Goal: Task Accomplishment & Management: Complete application form

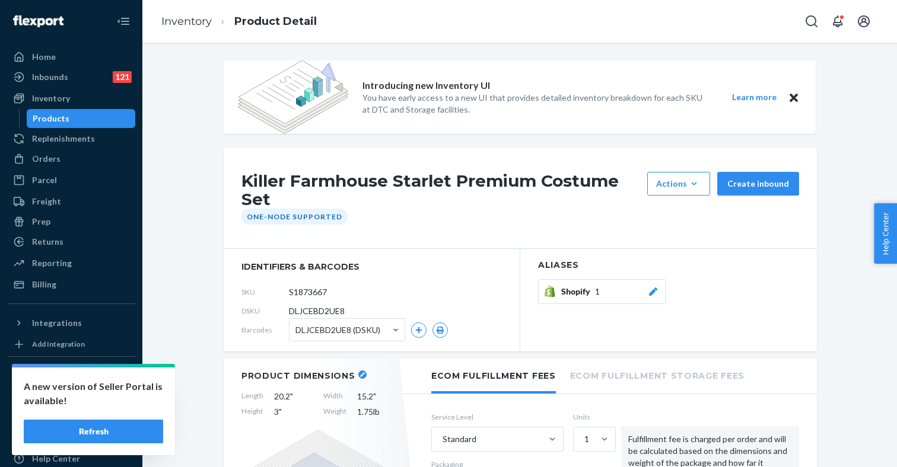
click at [116, 429] on button "Refresh" at bounding box center [93, 432] width 139 height 24
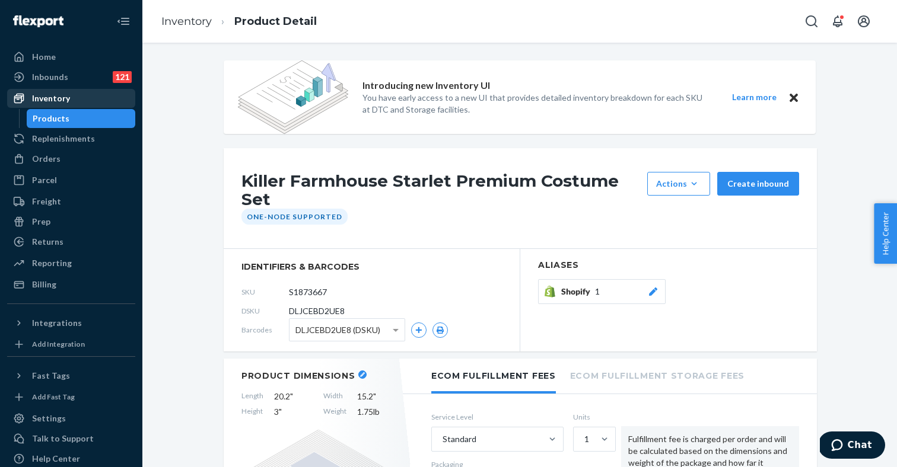
click at [77, 98] on div "Inventory" at bounding box center [71, 98] width 126 height 17
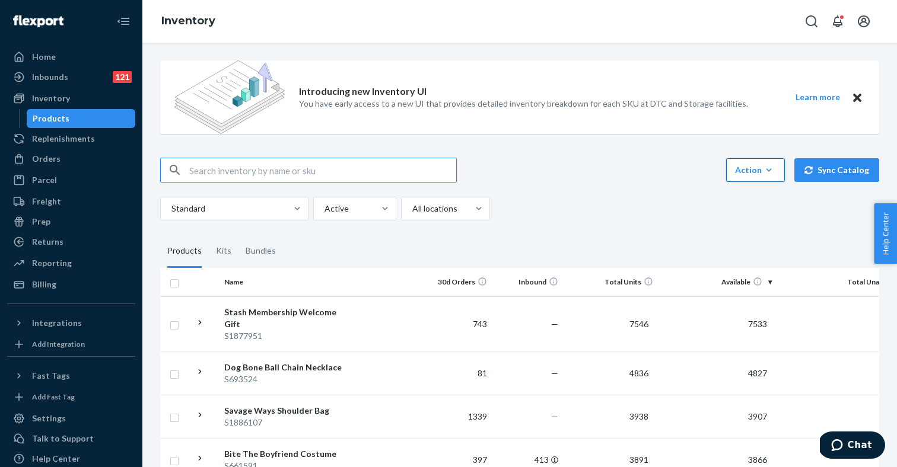
click at [759, 172] on div "Action" at bounding box center [755, 170] width 41 height 12
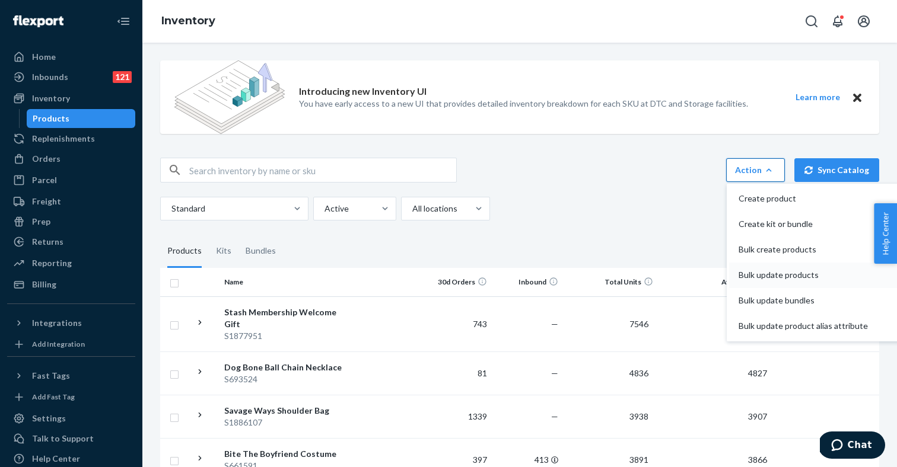
click at [760, 279] on span "Bulk update products" at bounding box center [803, 275] width 129 height 8
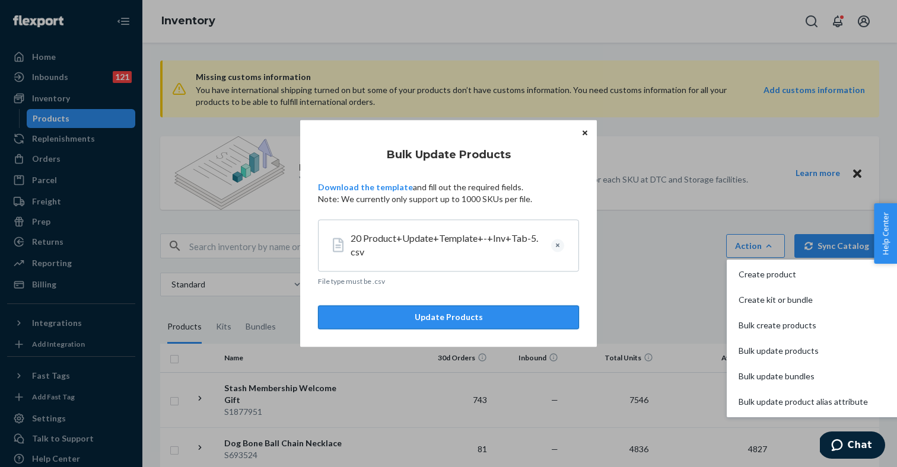
click at [428, 319] on button "Update Products" at bounding box center [448, 318] width 261 height 24
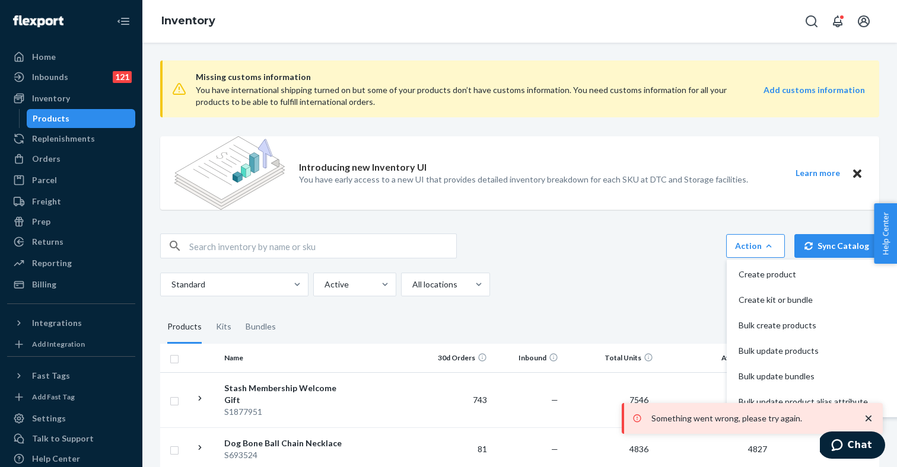
click at [794, 91] on strong "Add customs information" at bounding box center [813, 90] width 101 height 10
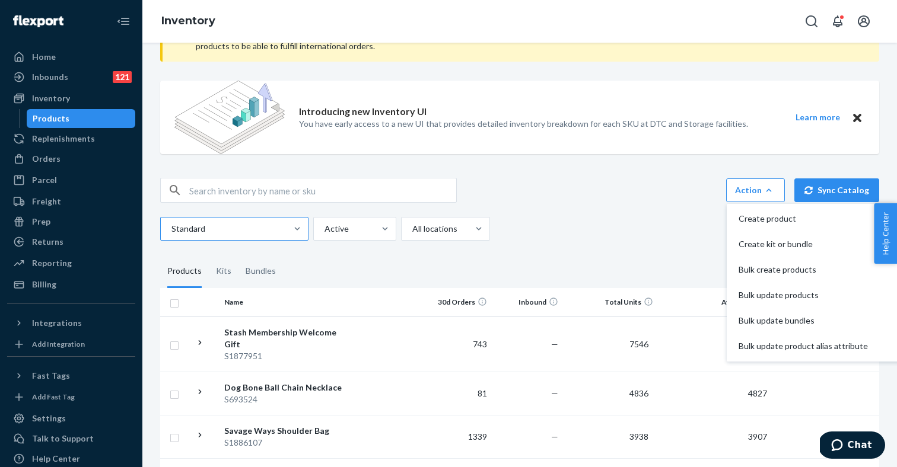
scroll to position [64, 0]
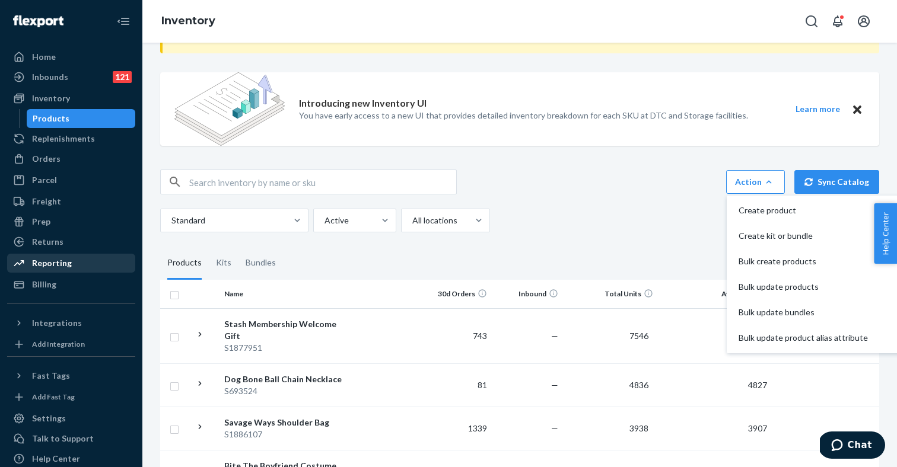
click at [58, 263] on div "Reporting" at bounding box center [52, 263] width 40 height 12
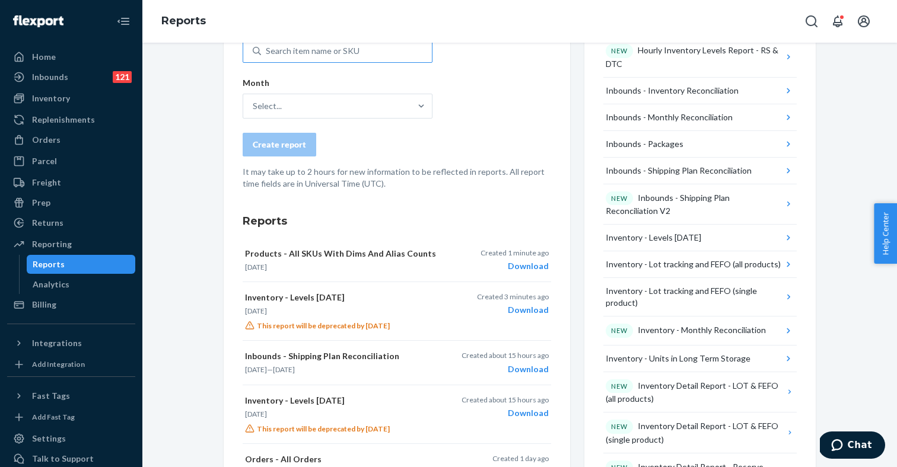
scroll to position [282, 0]
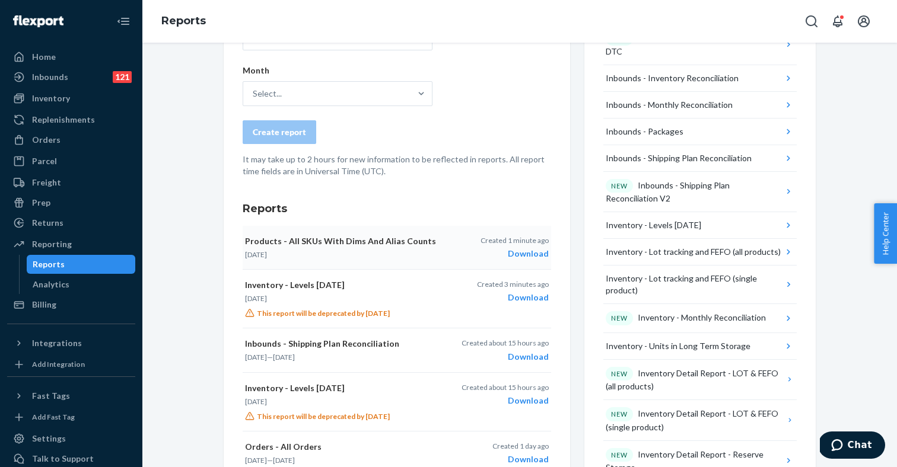
click at [530, 253] on div "Download" at bounding box center [514, 254] width 68 height 12
click at [529, 294] on div "Download" at bounding box center [513, 298] width 72 height 12
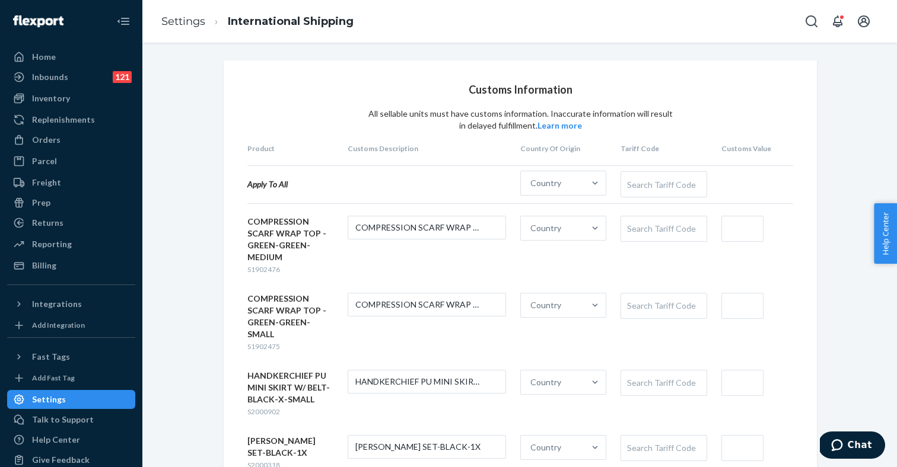
click at [273, 250] on div "COMPRESSION SCARF WRAP TOP - GREEN-GREEN-MEDIUM" at bounding box center [290, 239] width 86 height 47
click at [267, 266] on span "S1902476" at bounding box center [263, 269] width 33 height 9
copy span "S1902476"
click at [564, 189] on div "Country" at bounding box center [552, 183] width 63 height 24
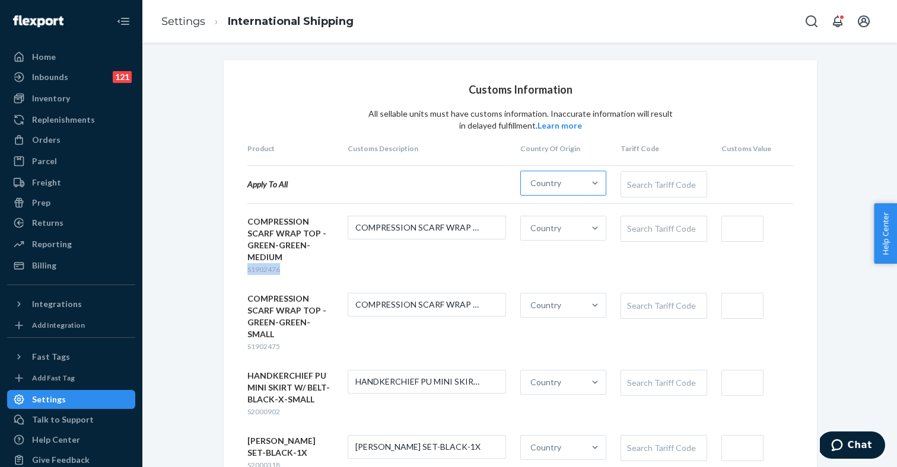
click at [532, 189] on input "Country" at bounding box center [530, 183] width 1 height 12
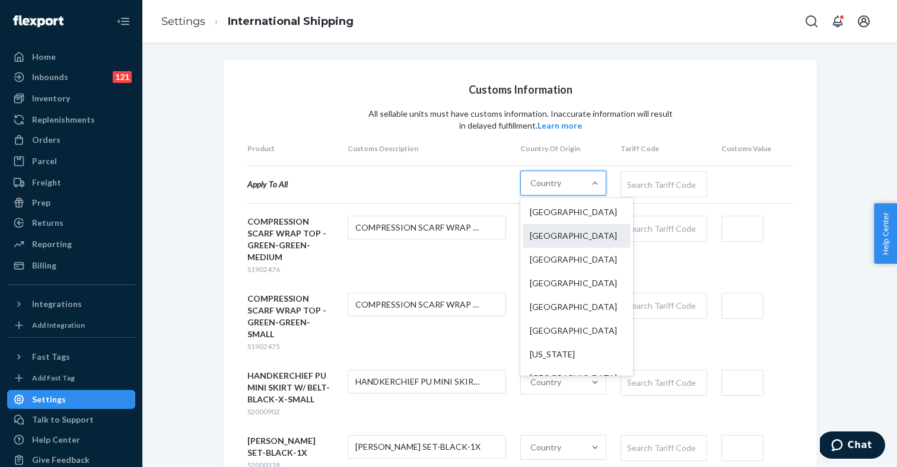
click at [553, 233] on div "[GEOGRAPHIC_DATA]" at bounding box center [577, 236] width 108 height 24
click at [532, 189] on input "option China focused, 2 of 249. 249 results available. Use Up and Down to choos…" at bounding box center [530, 183] width 1 height 12
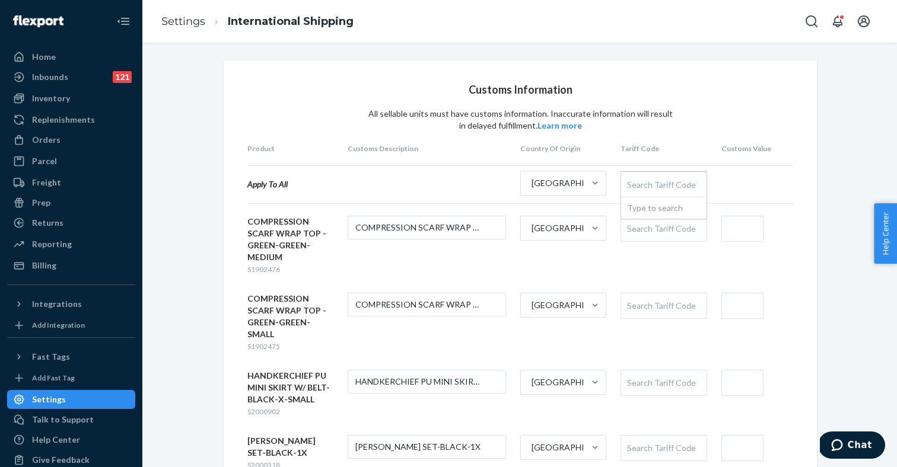
click at [662, 182] on div "Search Tariff Code" at bounding box center [663, 184] width 85 height 25
click at [649, 228] on div "Search Tariff Code" at bounding box center [663, 229] width 85 height 25
type input "tops"
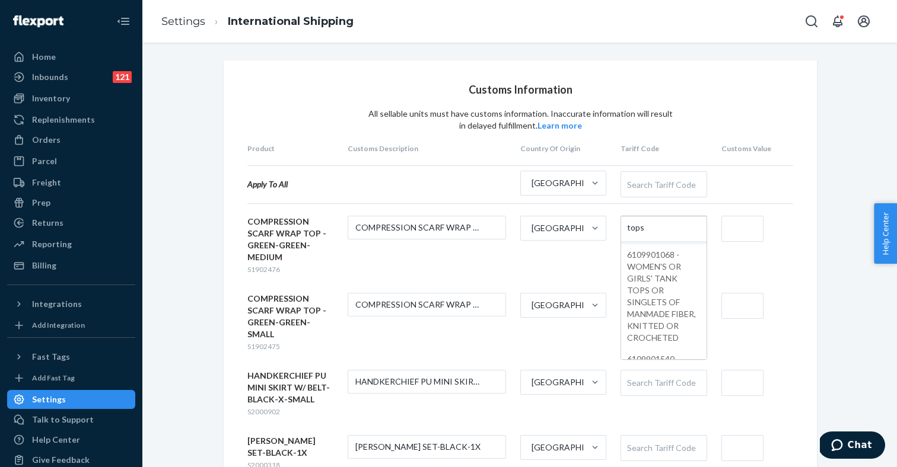
scroll to position [206, 0]
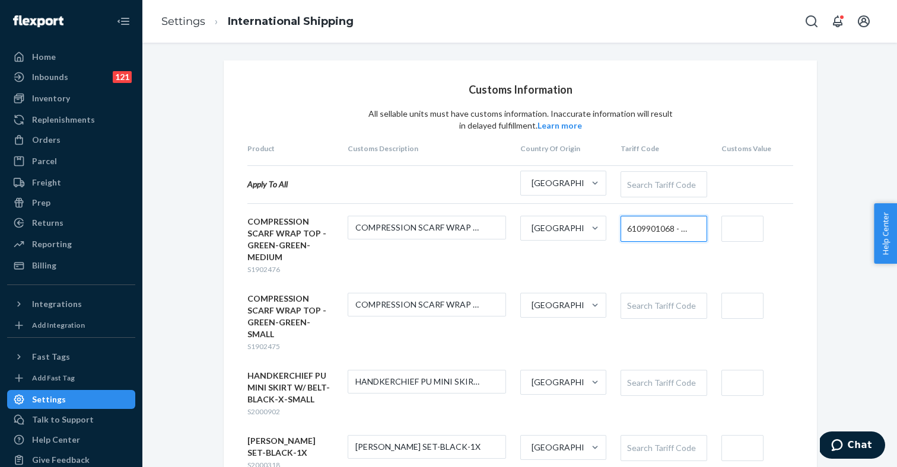
click at [641, 308] on div "Search Tariff Code" at bounding box center [663, 306] width 85 height 25
click at [661, 307] on input "610990168" at bounding box center [649, 306] width 44 height 22
type input "6109901068"
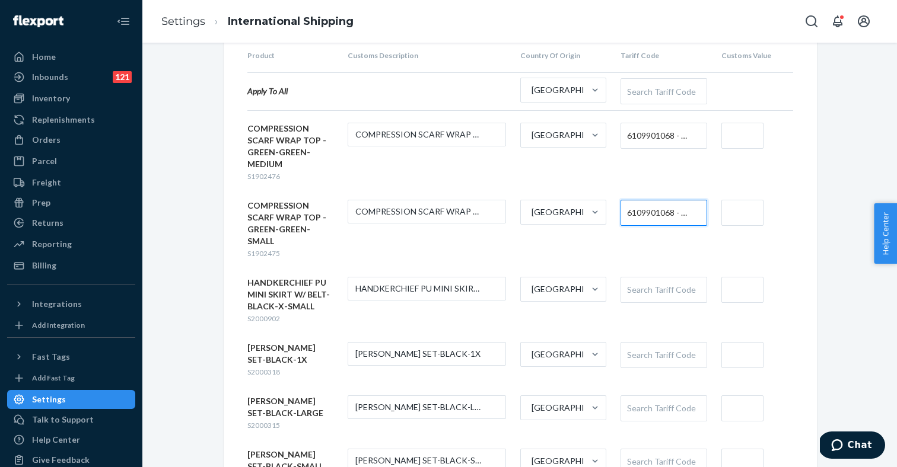
scroll to position [196, 0]
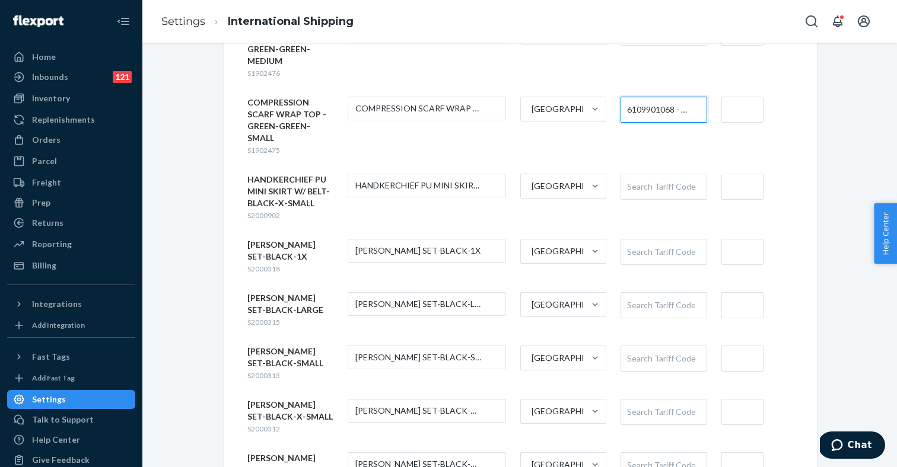
click at [651, 250] on div "Search Tariff Code" at bounding box center [663, 252] width 85 height 25
type input "fest"
click at [638, 305] on div "Search Tariff Code" at bounding box center [663, 305] width 85 height 25
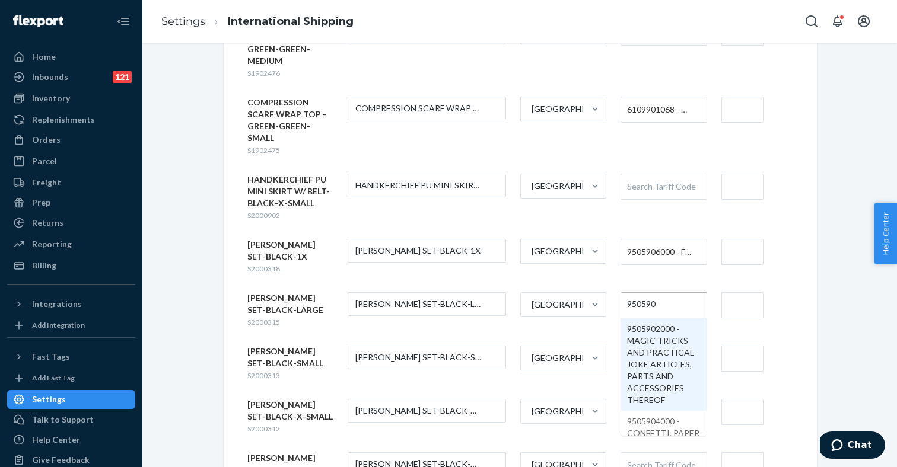
type input "9505906"
click at [647, 305] on input "9505906" at bounding box center [644, 305] width 35 height 22
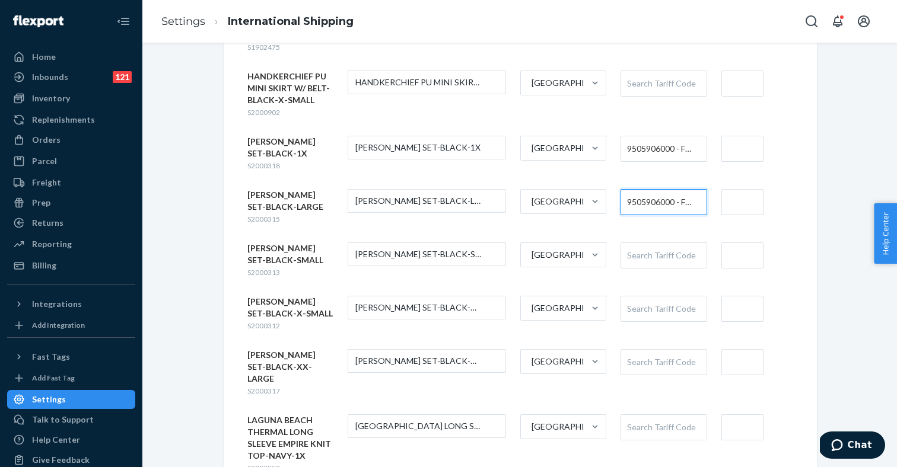
scroll to position [314, 0]
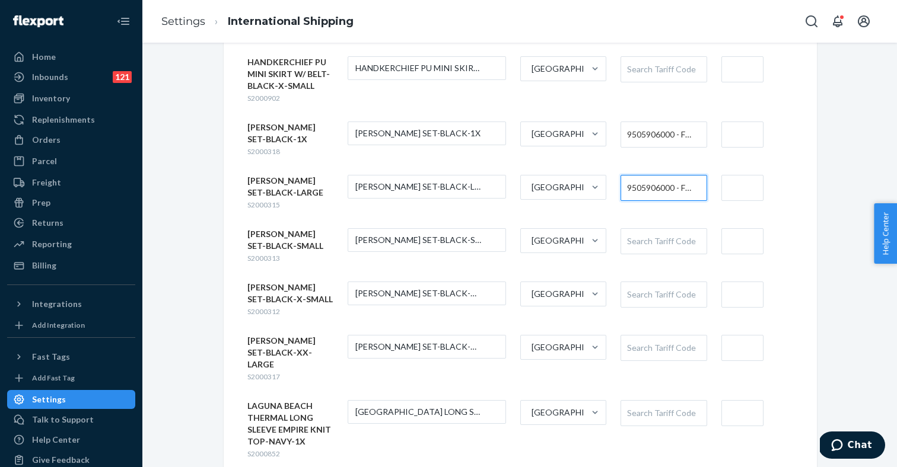
click at [649, 242] on div "Search Tariff Code" at bounding box center [663, 241] width 85 height 25
paste input "9505906"
type input "9505906"
click at [645, 289] on div "Search Tariff Code" at bounding box center [663, 294] width 85 height 25
paste input "9505906"
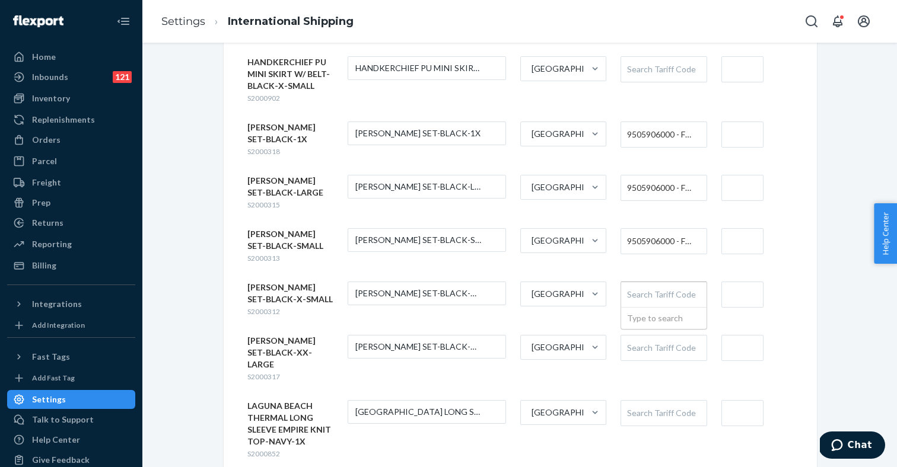
type input "9505906"
click at [644, 340] on div "Search Tariff Code" at bounding box center [663, 348] width 85 height 25
click at [642, 346] on div "Search Tariff Code" at bounding box center [663, 348] width 85 height 25
paste input "9505906"
type input "9505906"
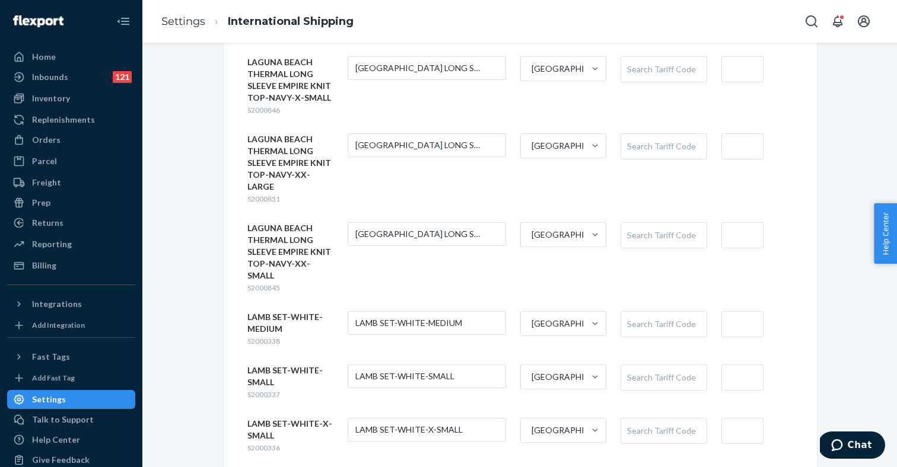
scroll to position [1080, 0]
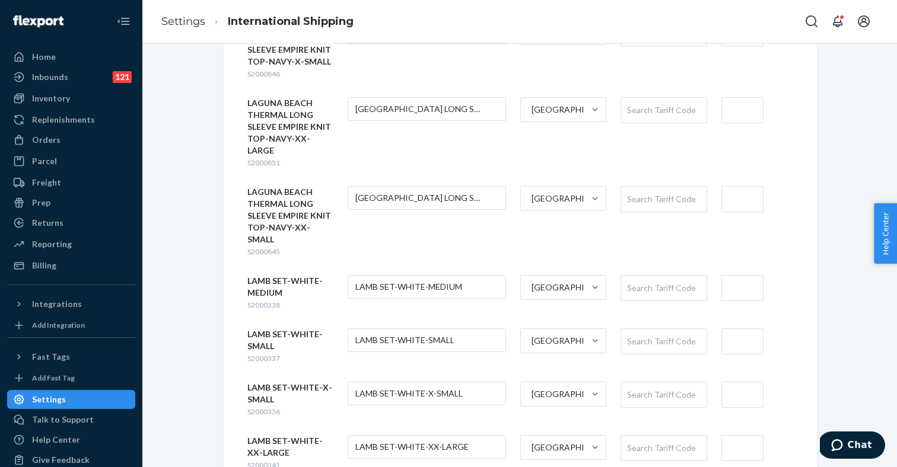
click at [648, 276] on div "Search Tariff Code" at bounding box center [663, 288] width 85 height 25
paste input "9505906"
type input "9505906"
click at [639, 329] on div "Search Tariff Code" at bounding box center [663, 341] width 85 height 25
paste input "9505906"
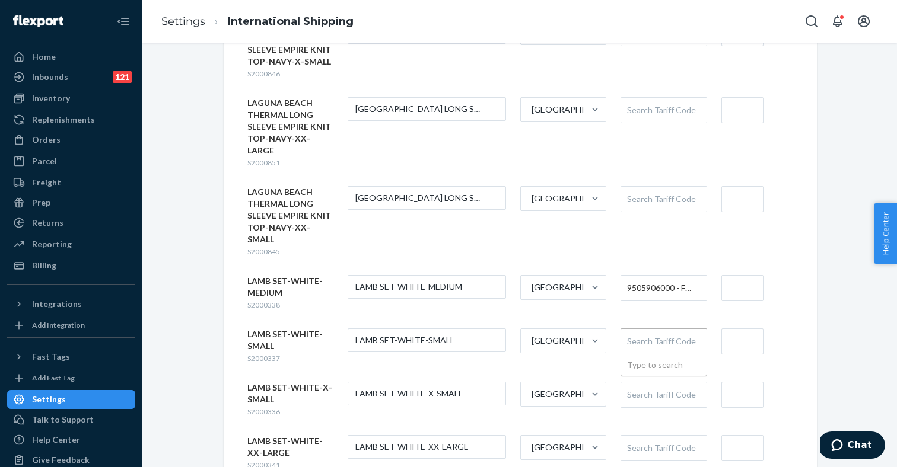
type input "9505906"
click at [637, 383] on div "Search Tariff Code" at bounding box center [663, 395] width 85 height 25
paste input "9505906"
type input "9505906"
click at [634, 436] on div "Search Tariff Code" at bounding box center [663, 448] width 85 height 25
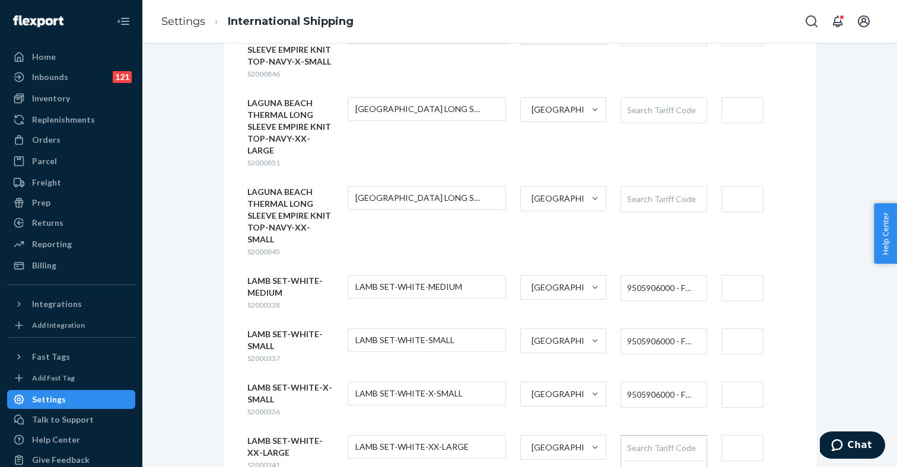
paste input "9505906"
type input "9505906"
click at [631, 436] on div "9505906 9505906" at bounding box center [644, 448] width 47 height 25
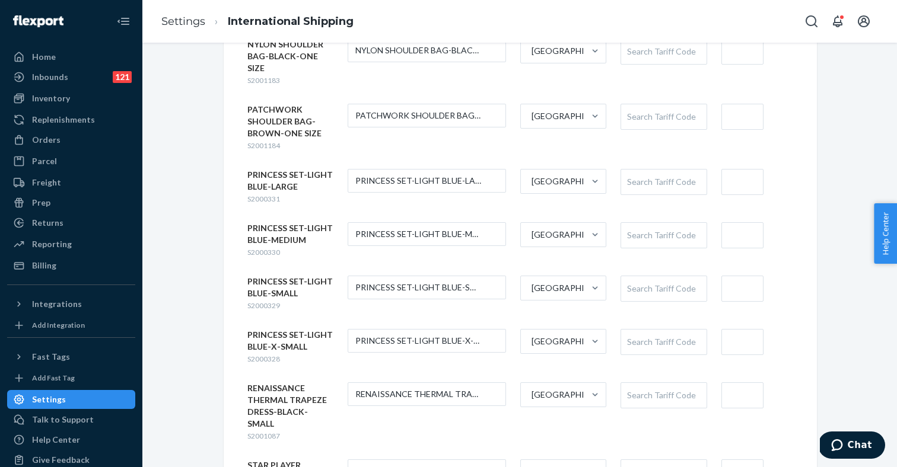
scroll to position [1535, 0]
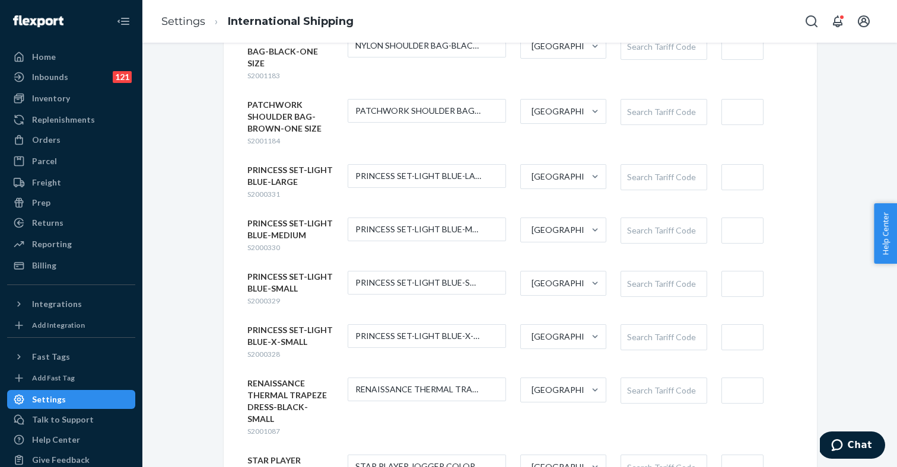
click at [639, 165] on div "Search Tariff Code" at bounding box center [663, 177] width 85 height 25
paste input "9505906"
type input "9505906"
click at [638, 218] on div "Search Tariff Code" at bounding box center [663, 230] width 85 height 25
paste input "9505906"
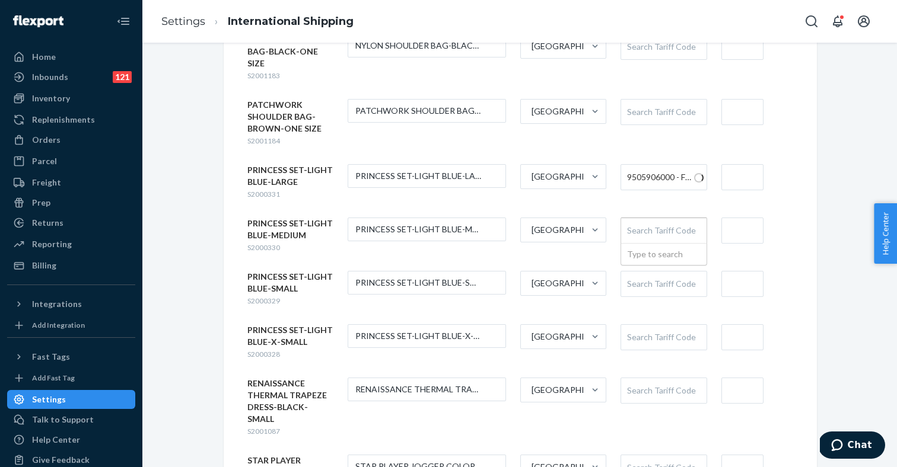
type input "9505906"
click at [634, 272] on div "Search Tariff Code" at bounding box center [663, 284] width 85 height 25
paste input "9505906"
type input "9505906"
click at [634, 325] on div "Search Tariff Code" at bounding box center [663, 337] width 85 height 25
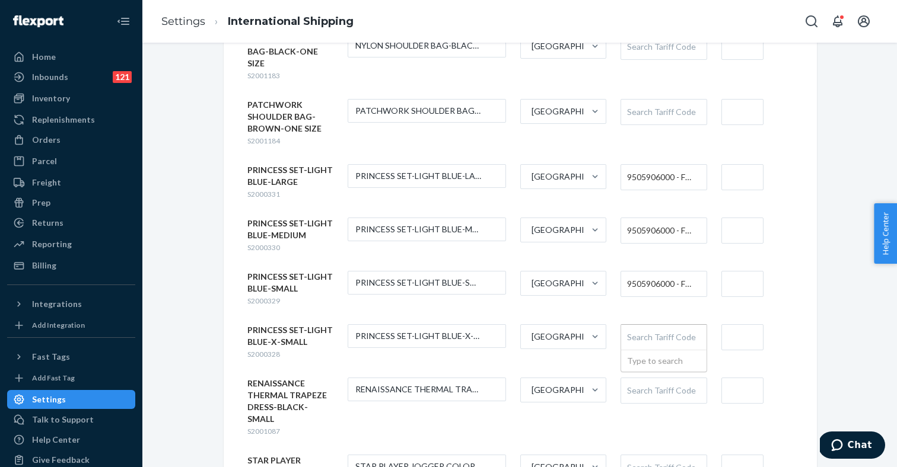
paste input "9505906"
type input "9505906"
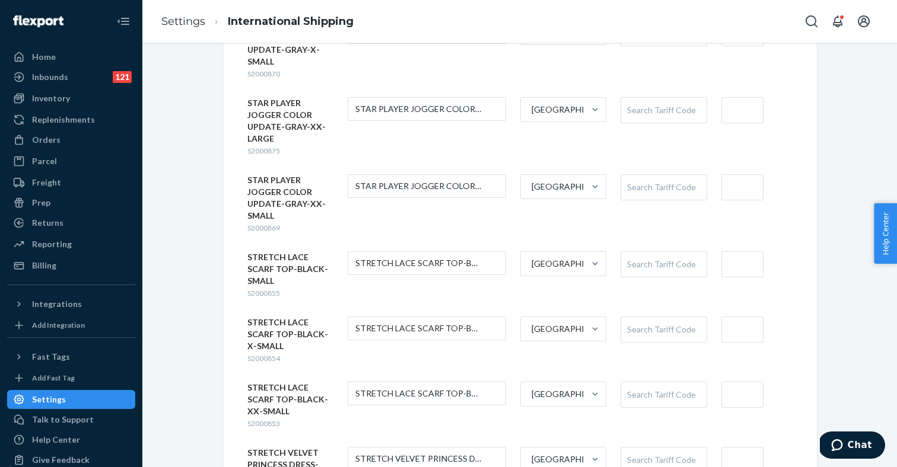
scroll to position [2242, 0]
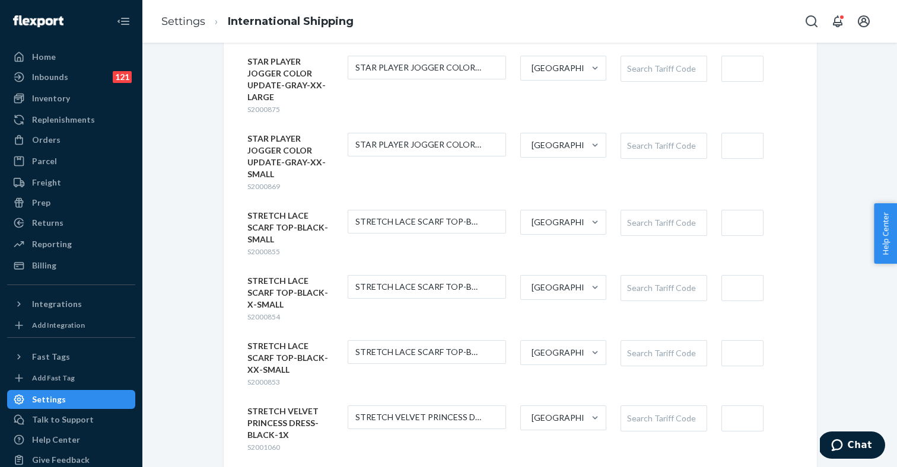
click at [645, 406] on div "Search Tariff Code" at bounding box center [663, 418] width 85 height 25
paste input "9505906"
type input "9505906"
paste input "9505906"
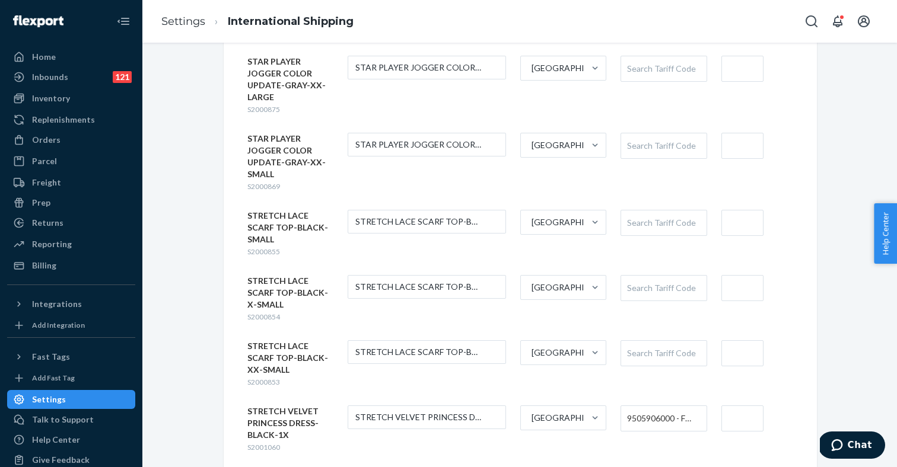
type input "9505906"
paste input "9505906"
type input "9505906"
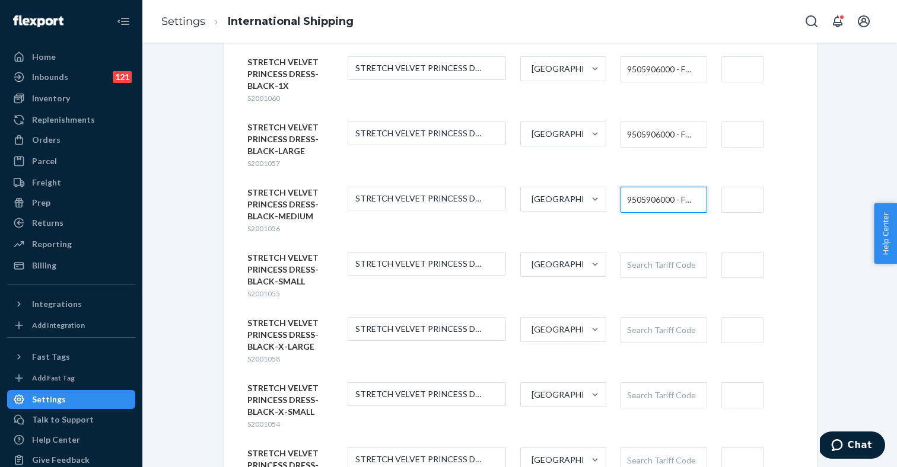
scroll to position [2599, 0]
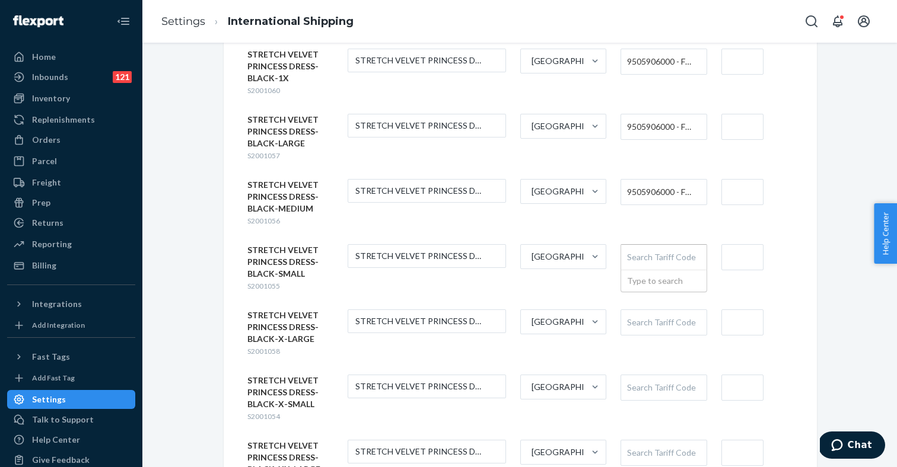
click at [644, 245] on div "Search Tariff Code" at bounding box center [663, 257] width 85 height 25
paste input "9505906"
type input "9505906"
click at [642, 310] on div "Search Tariff Code" at bounding box center [663, 322] width 85 height 25
paste input "9505906"
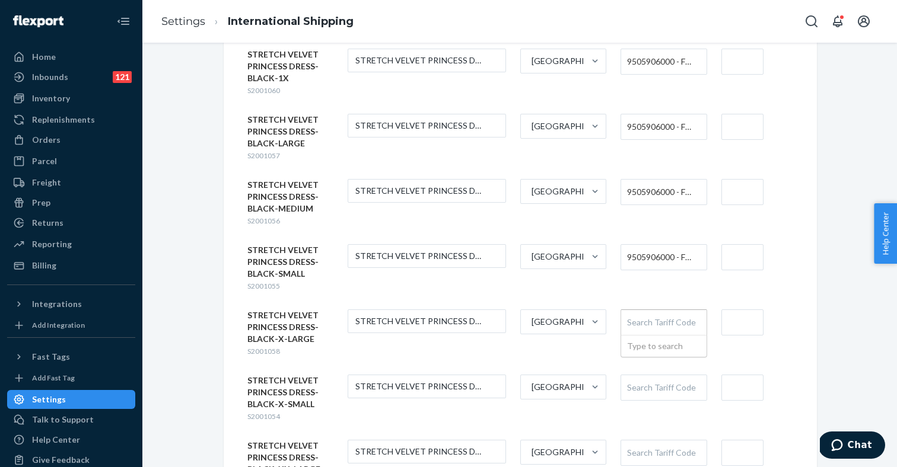
type input "9505906"
click at [637, 375] on div "Search Tariff Code" at bounding box center [663, 387] width 85 height 25
paste input "9505906"
type input "9505906"
click at [636, 441] on div "Search Tariff Code" at bounding box center [663, 453] width 85 height 25
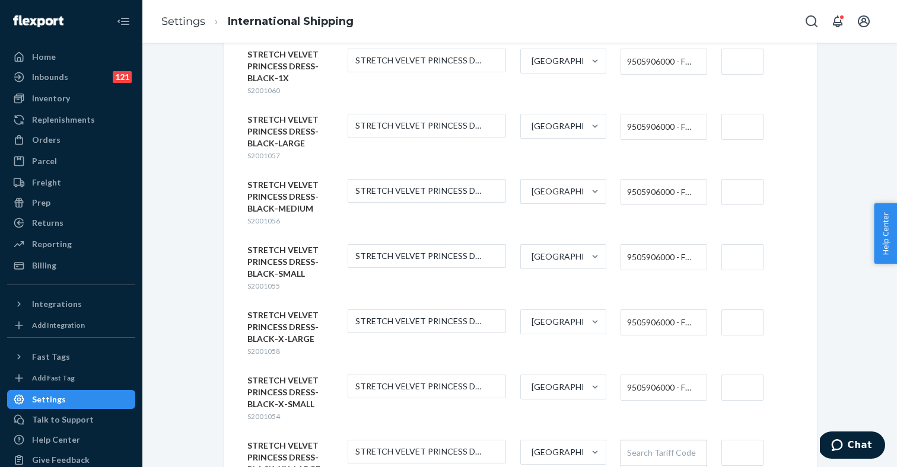
paste input "9505906"
type input "9505906"
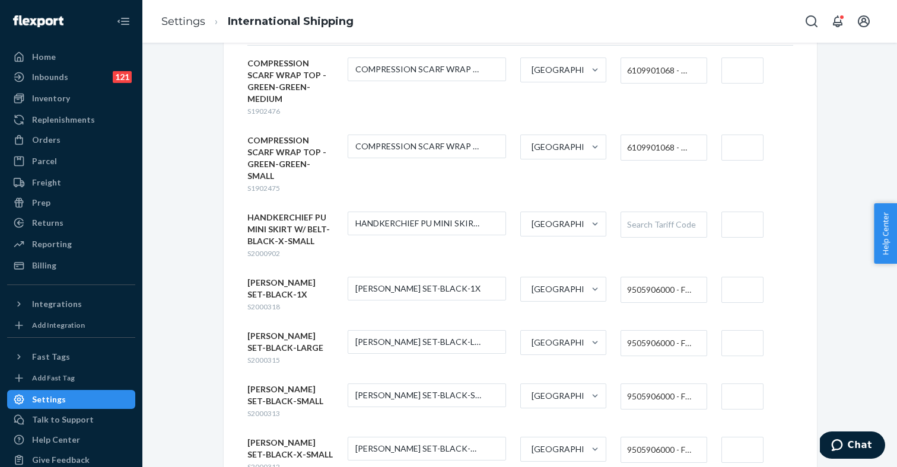
scroll to position [115, 0]
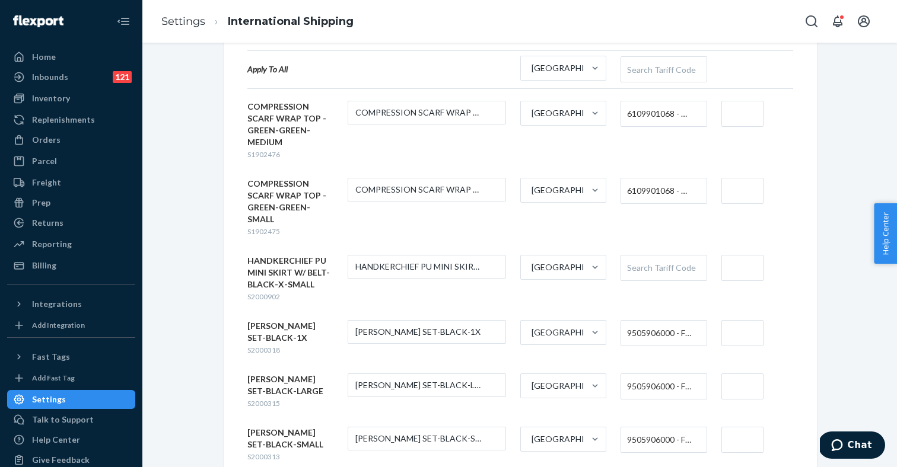
click at [635, 269] on div "Search Tariff Code" at bounding box center [663, 268] width 85 height 25
type input "skirts"
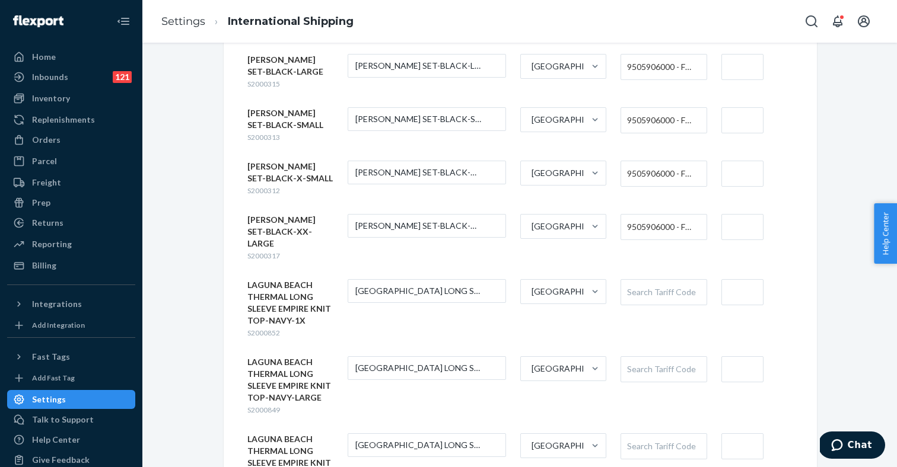
scroll to position [502, 0]
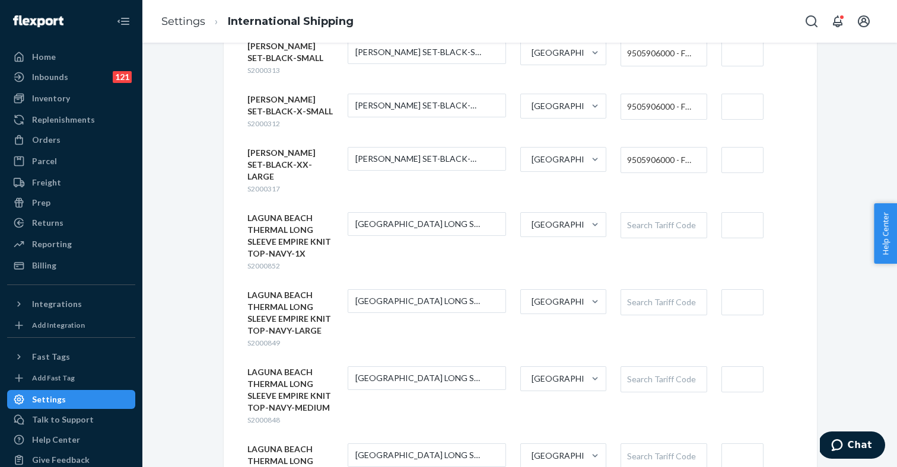
click at [659, 213] on div "Search Tariff Code" at bounding box center [663, 225] width 85 height 25
type input "tops"
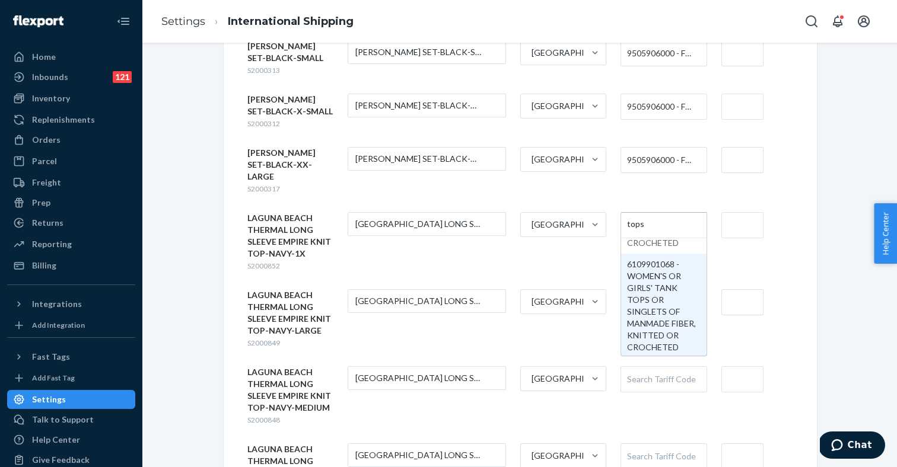
scroll to position [176, 0]
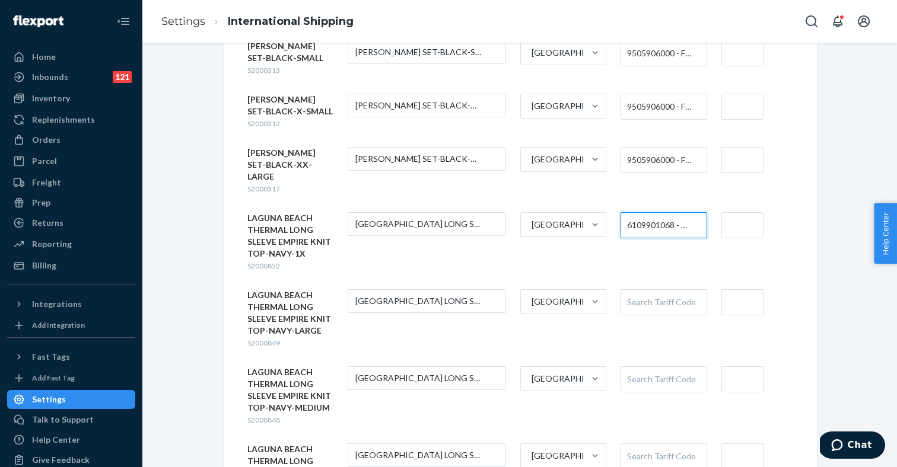
click at [645, 291] on div "Search Tariff Code" at bounding box center [663, 302] width 85 height 25
type input "6109901068"
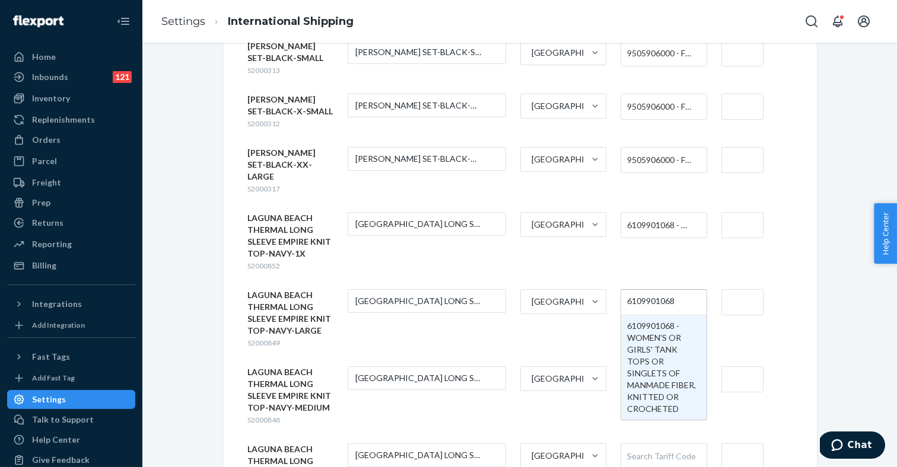
click at [635, 291] on input "6109901068" at bounding box center [651, 302] width 49 height 22
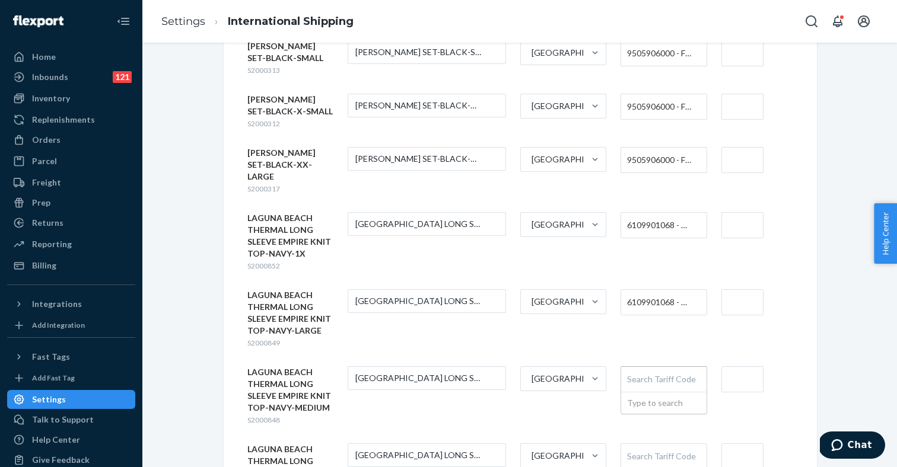
click at [642, 367] on div "Search Tariff Code" at bounding box center [663, 379] width 85 height 25
paste input "6109901068"
type input "6109901068"
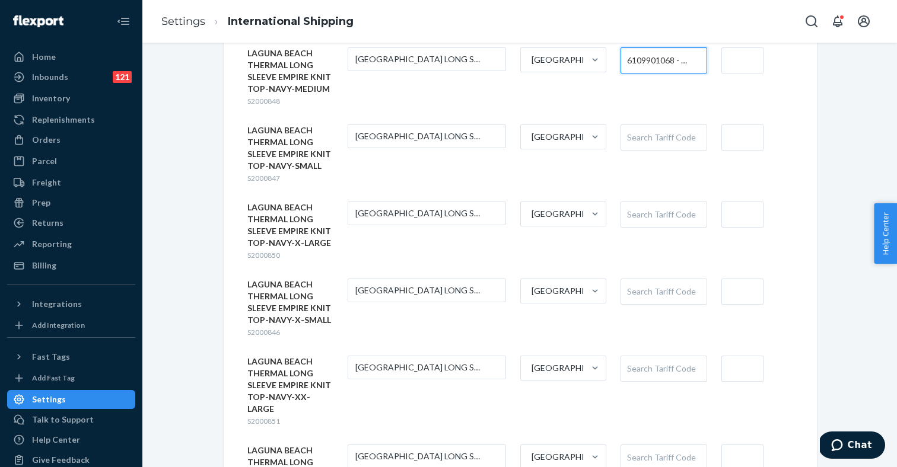
scroll to position [823, 0]
click at [663, 123] on div "Search Tariff Code" at bounding box center [663, 135] width 85 height 25
paste input "6109901068"
type input "6109901068"
click at [638, 201] on div "Search Tariff Code" at bounding box center [663, 213] width 85 height 25
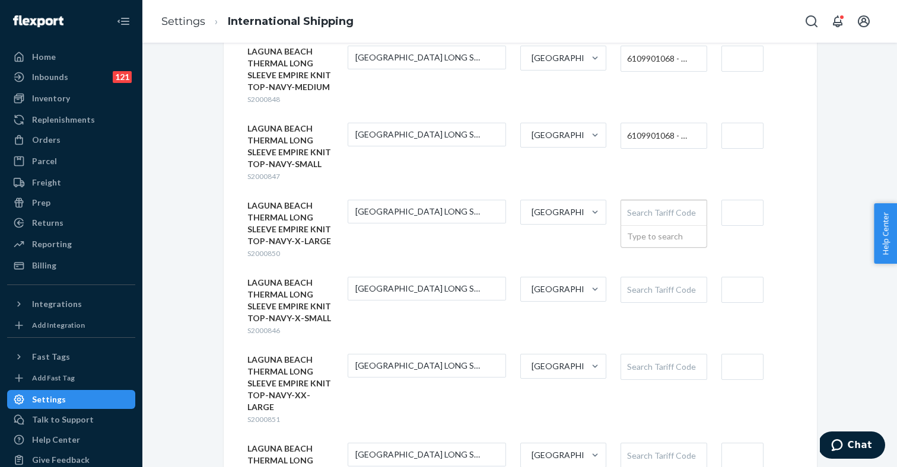
paste input "6109901068"
type input "6109901068"
click at [637, 278] on div "Search Tariff Code" at bounding box center [663, 290] width 85 height 25
paste input "6109901068"
type input "6109901068"
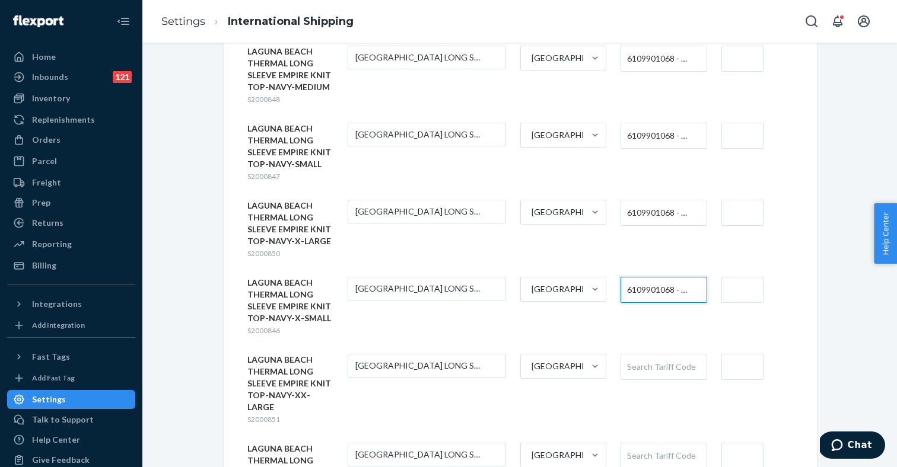
click at [638, 357] on div "Search Tariff Code" at bounding box center [663, 367] width 85 height 25
paste input "6109901068"
type input "6109901068"
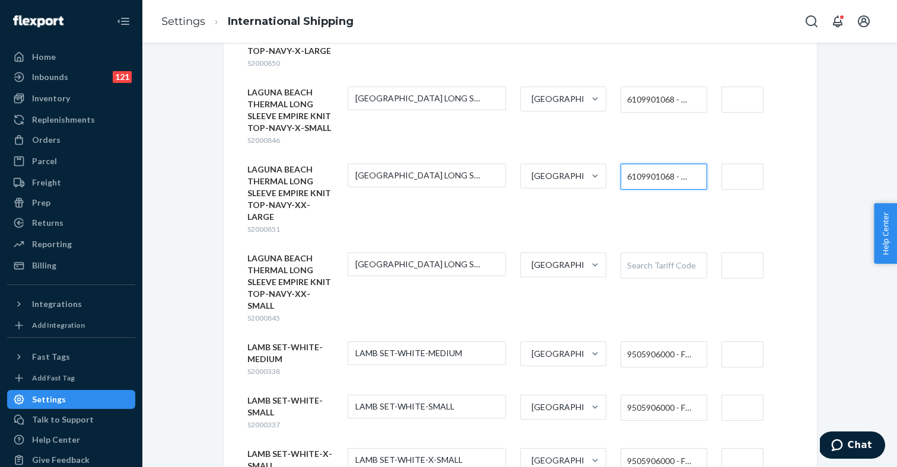
scroll to position [1049, 0]
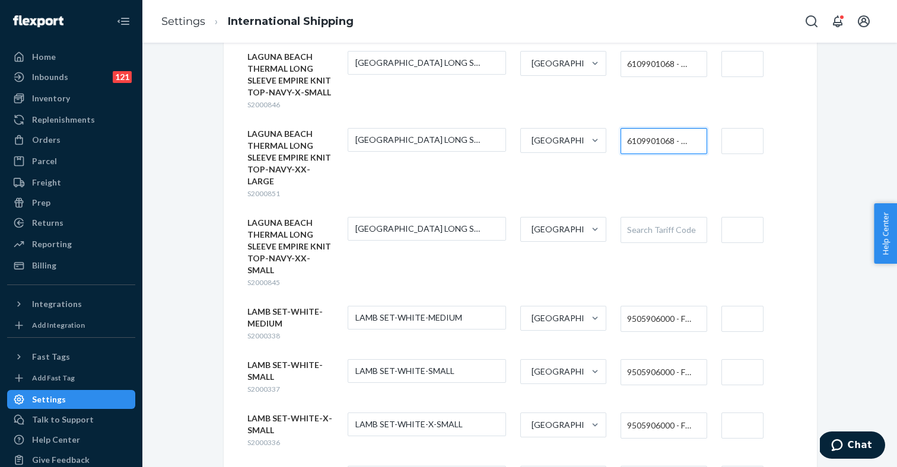
click at [661, 218] on div "Search Tariff Code" at bounding box center [663, 230] width 85 height 25
paste input "6109901068"
type input "6109901068"
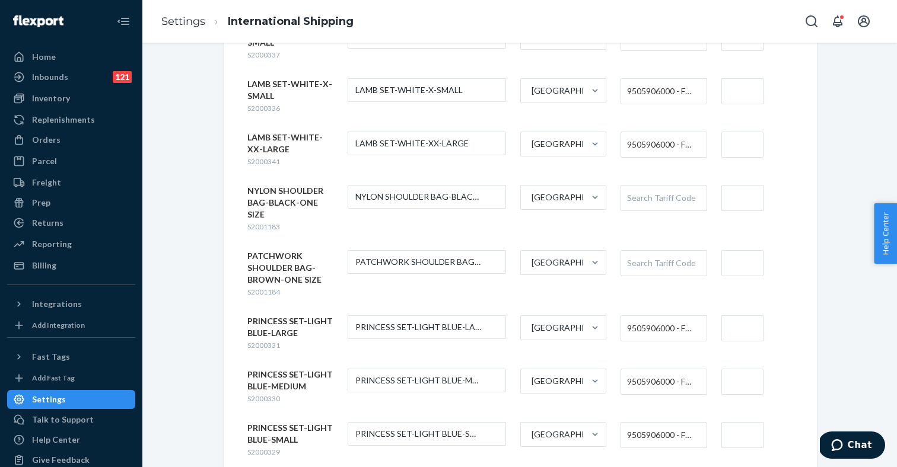
scroll to position [1396, 0]
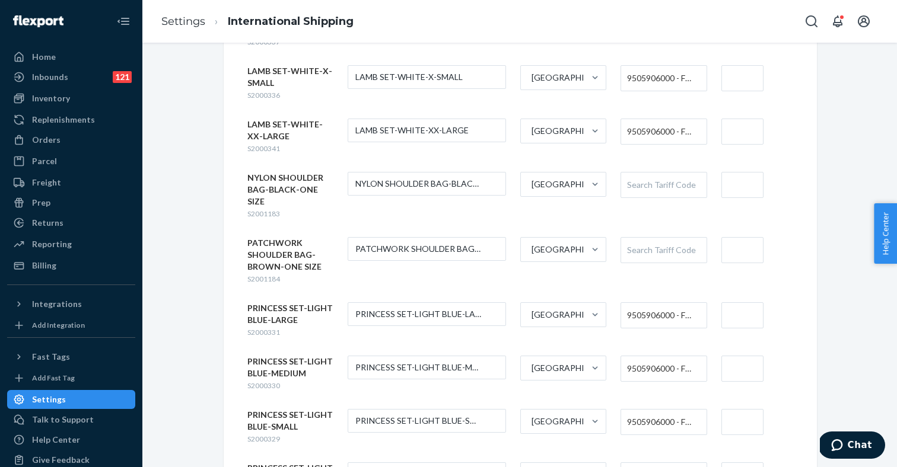
click at [650, 173] on div "Search Tariff Code" at bounding box center [663, 185] width 85 height 25
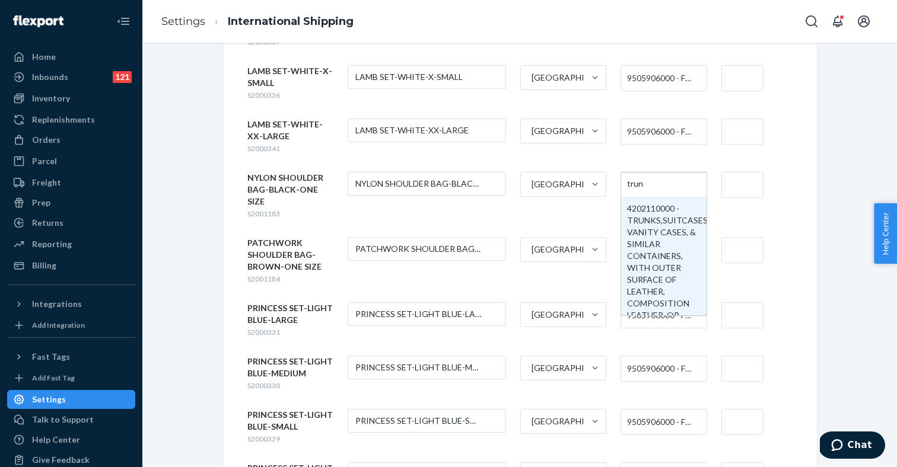
type input "trunk"
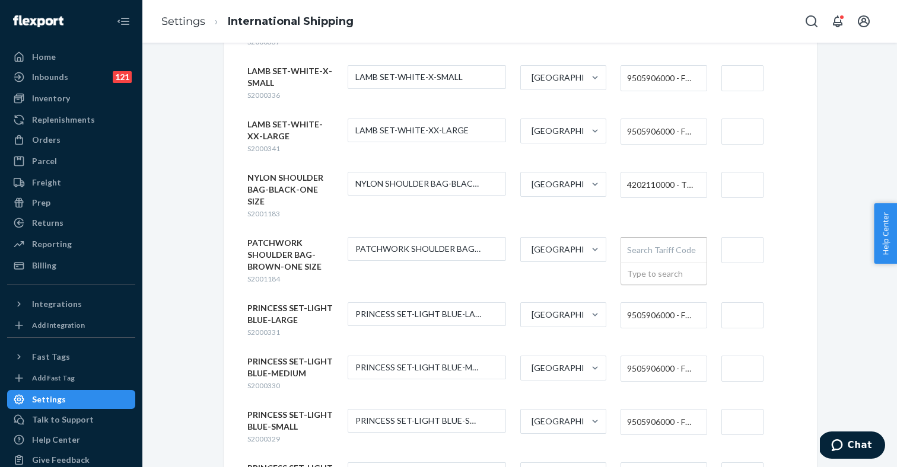
click at [648, 238] on div "Search Tariff Code" at bounding box center [663, 250] width 85 height 25
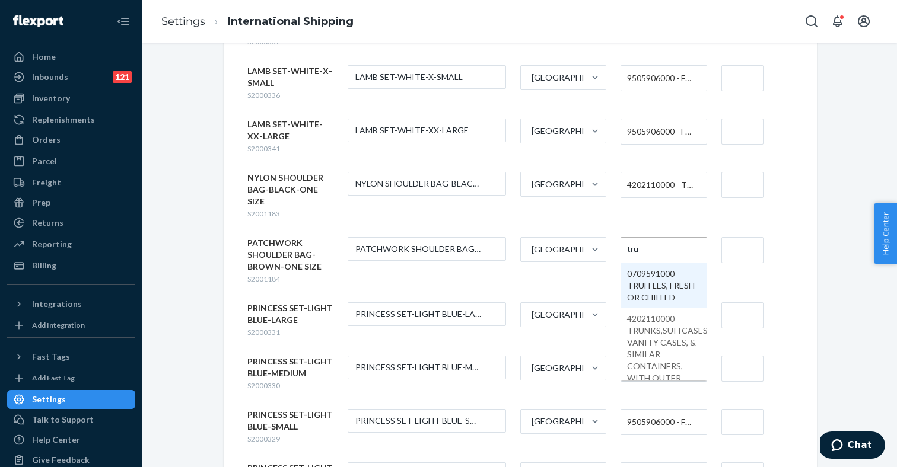
type input "trun"
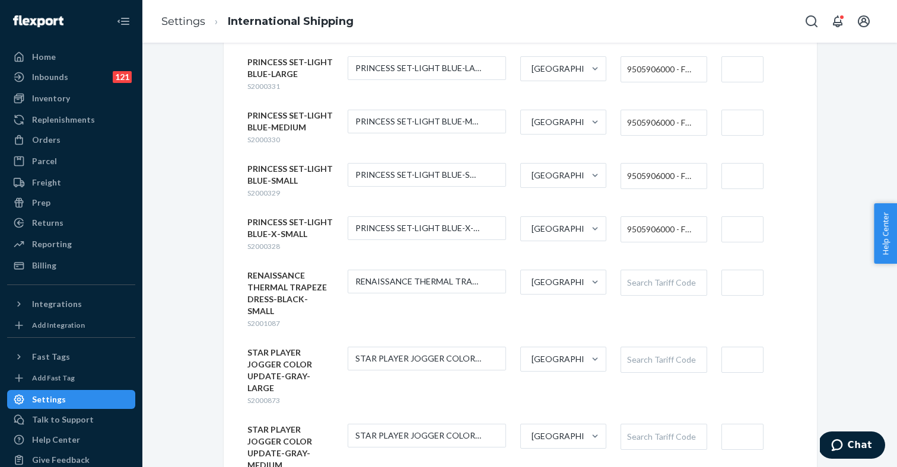
scroll to position [1647, 0]
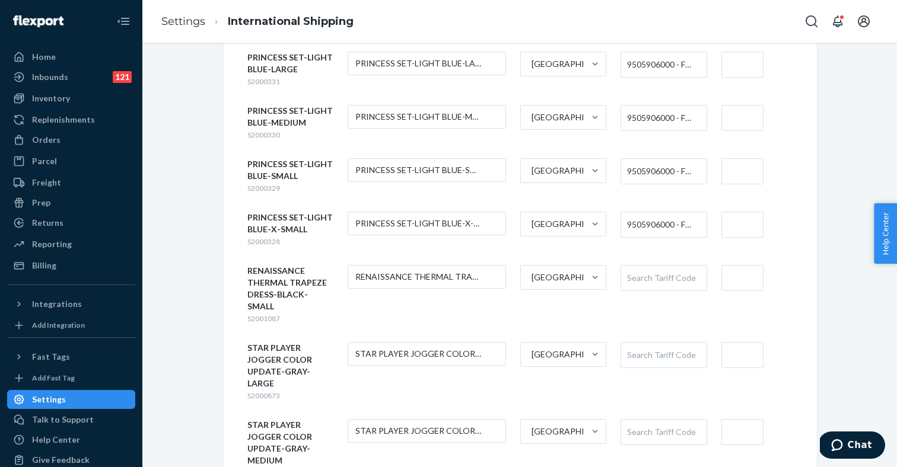
click at [651, 266] on div "Search Tariff Code" at bounding box center [663, 278] width 85 height 25
type input "dress"
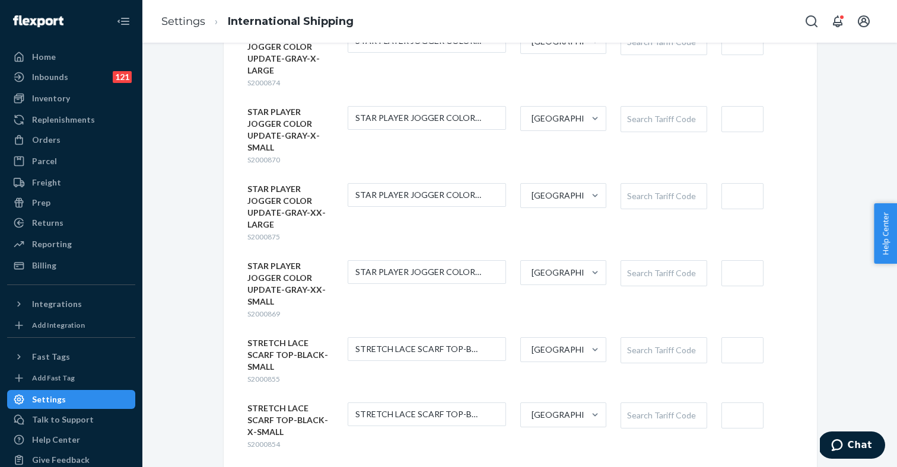
scroll to position [2127, 0]
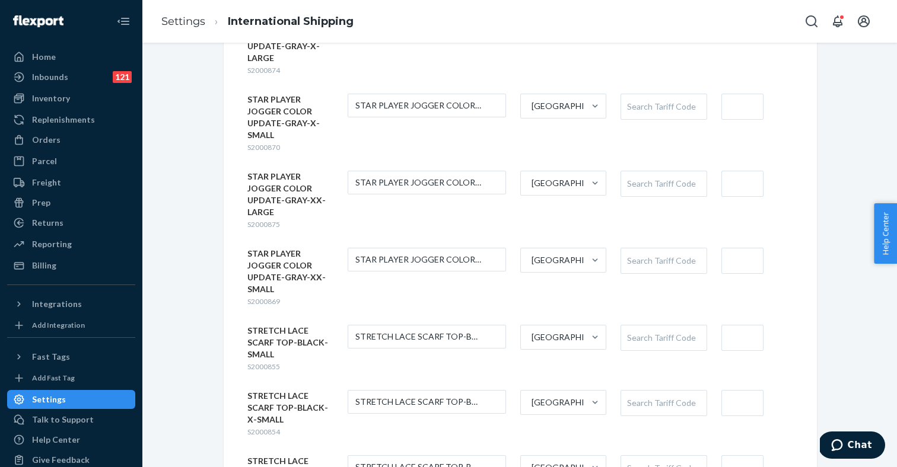
click at [644, 326] on div "Search Tariff Code" at bounding box center [663, 338] width 85 height 25
paste input "6109901068"
type input "6109901068"
click at [635, 391] on div "Search Tariff Code" at bounding box center [663, 403] width 85 height 25
paste input "6109901068"
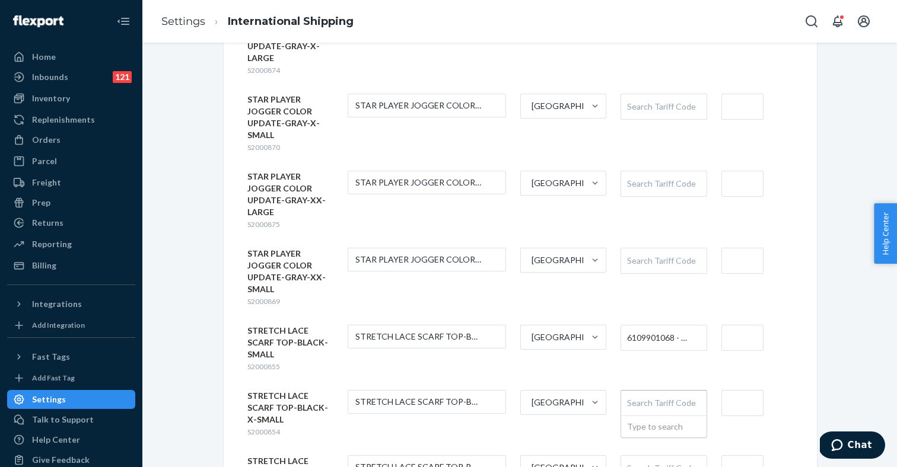
type input "6109901068"
click at [637, 456] on div "Search Tariff Code" at bounding box center [663, 468] width 85 height 25
paste input "6109901068"
type input "6109901068"
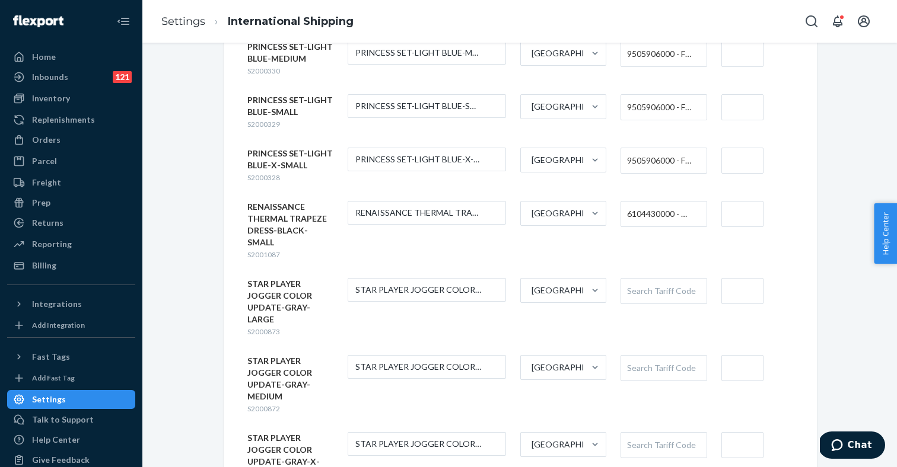
scroll to position [1715, 0]
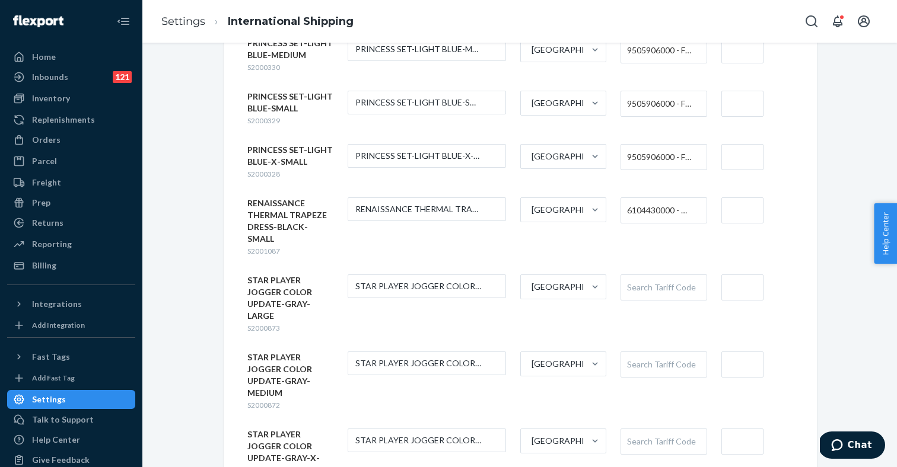
click at [254, 324] on span "S2000873" at bounding box center [263, 328] width 33 height 9
copy span "S2000873"
click at [649, 275] on div "Search Tariff Code" at bounding box center [663, 287] width 85 height 25
type input "trouser"
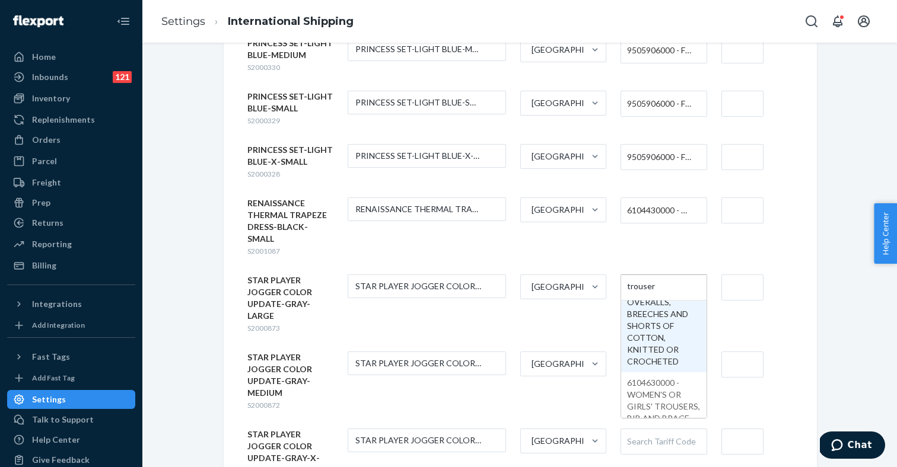
scroll to position [2305, 0]
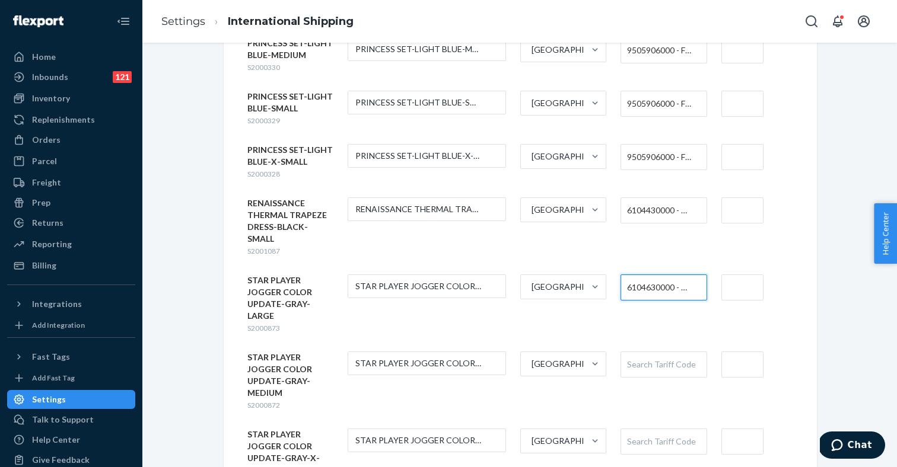
click at [656, 352] on div "Search Tariff Code" at bounding box center [663, 364] width 85 height 25
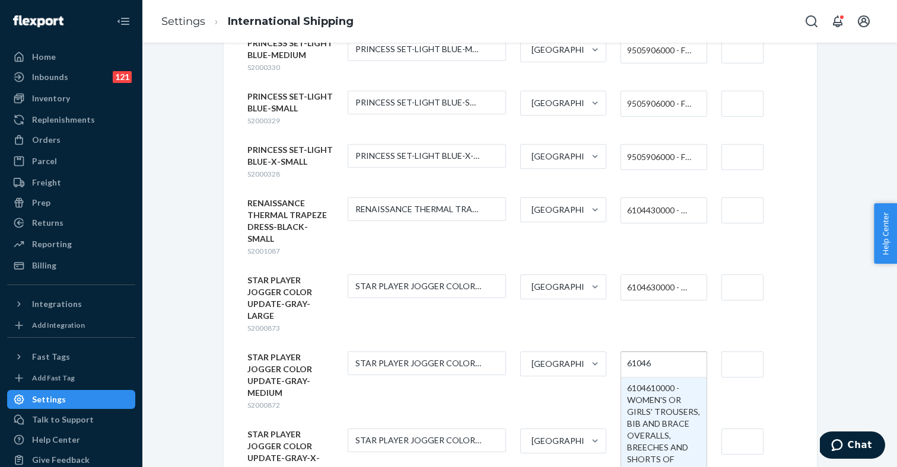
type input "610463"
click at [645, 354] on input "610463" at bounding box center [642, 365] width 30 height 22
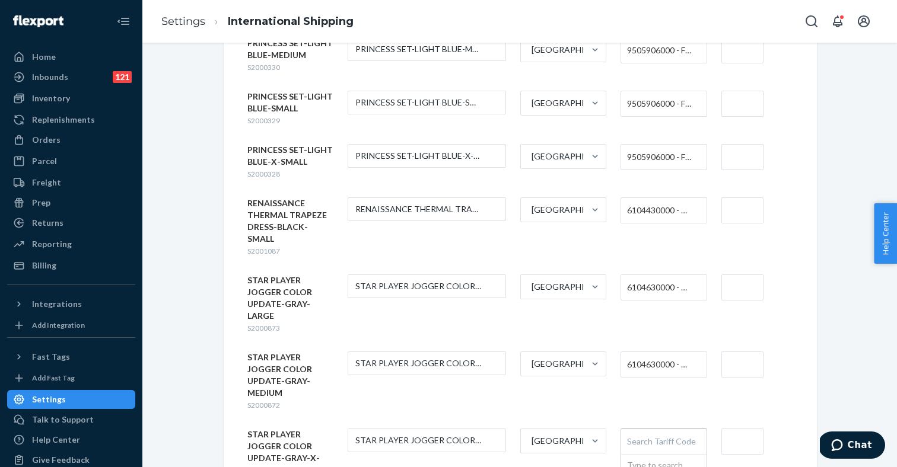
click at [641, 429] on div "Search Tariff Code" at bounding box center [663, 441] width 85 height 25
paste input "610463"
type input "610463"
paste input "610463"
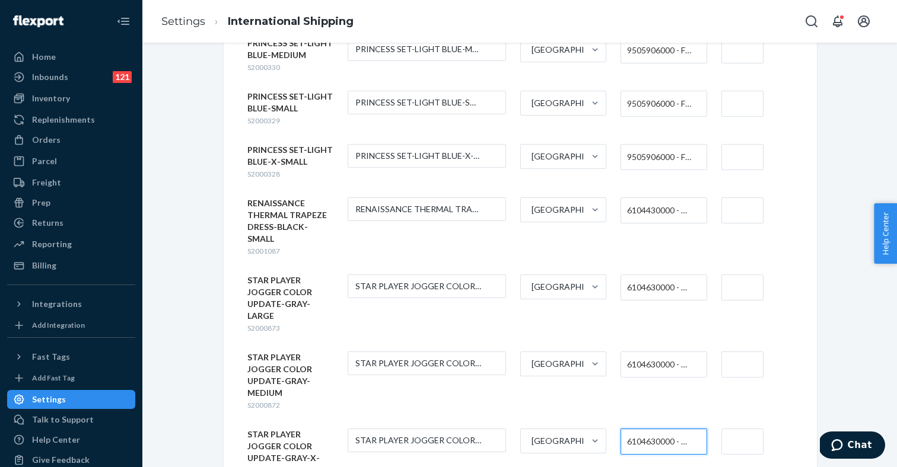
type input "610463"
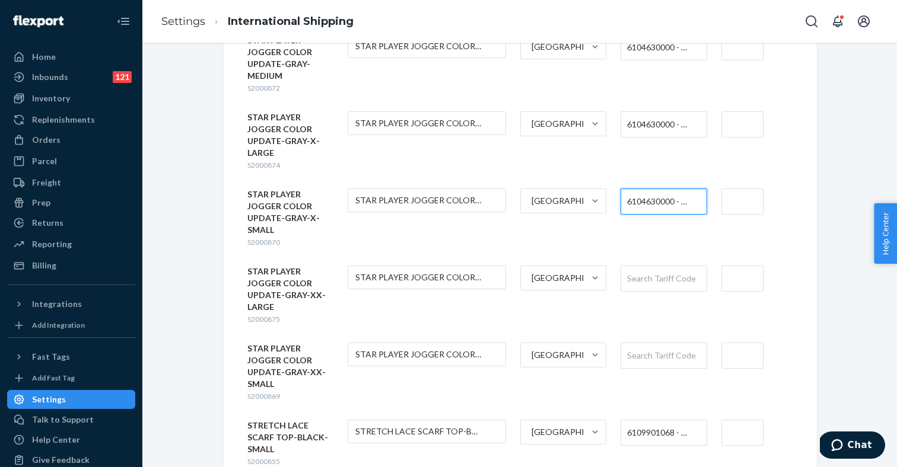
scroll to position [2036, 0]
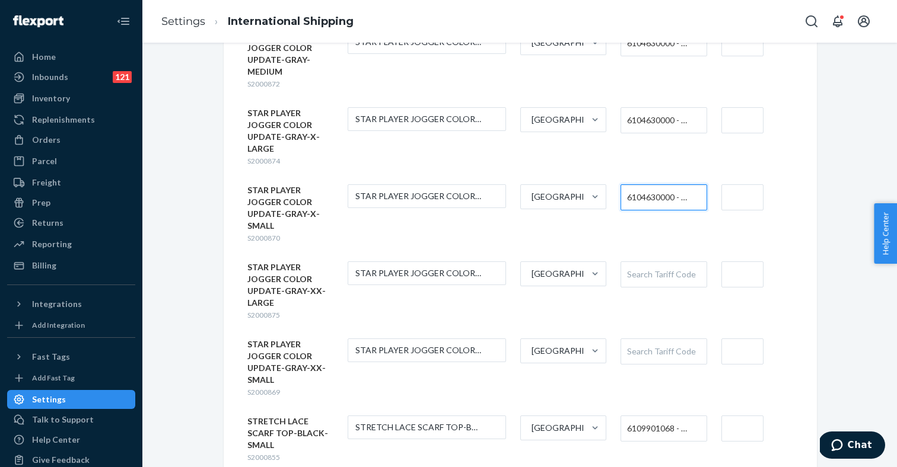
click at [647, 262] on div "Search Tariff Code" at bounding box center [663, 274] width 85 height 25
paste input "610463"
type input "610463"
click at [647, 339] on div "Search Tariff Code" at bounding box center [663, 351] width 85 height 25
paste input "610463"
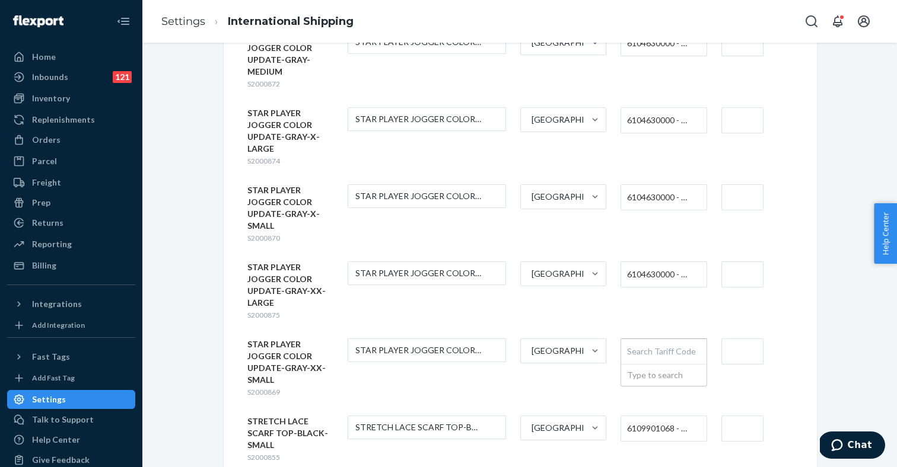
type input "610463"
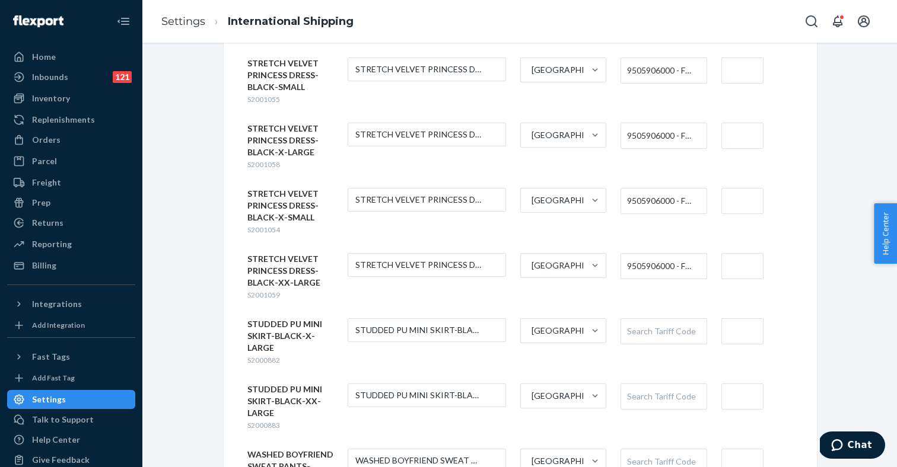
scroll to position [2786, 0]
click at [638, 450] on div "Search Tariff Code" at bounding box center [663, 462] width 85 height 25
paste input "610463"
type input "610463"
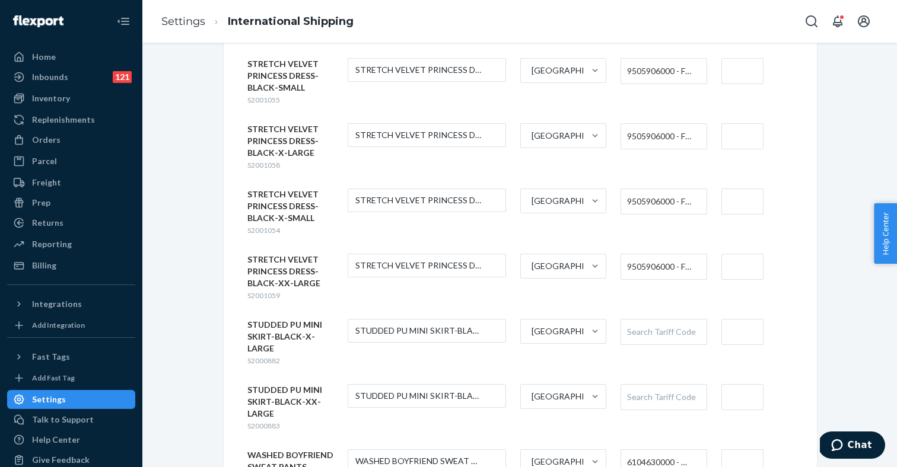
paste input "610463"
type input "610463"
click at [652, 320] on div "Search Tariff Code" at bounding box center [663, 332] width 85 height 25
type input "skirts"
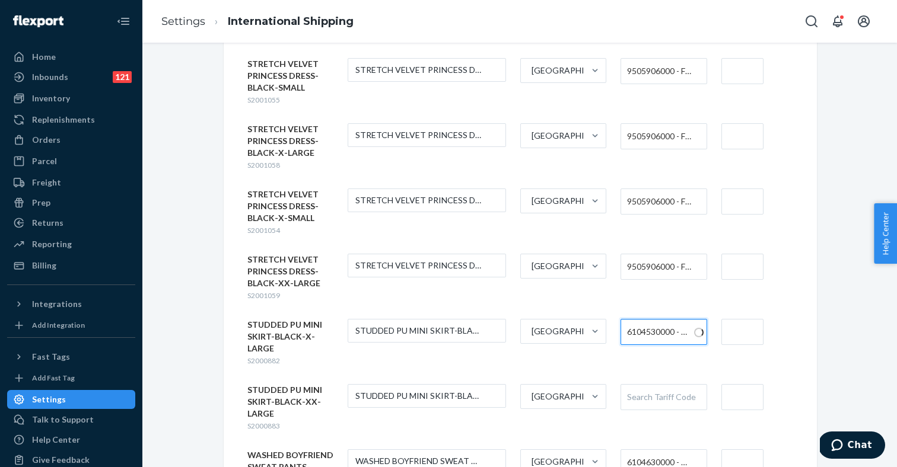
click at [650, 385] on div "Search Tariff Code" at bounding box center [663, 397] width 85 height 25
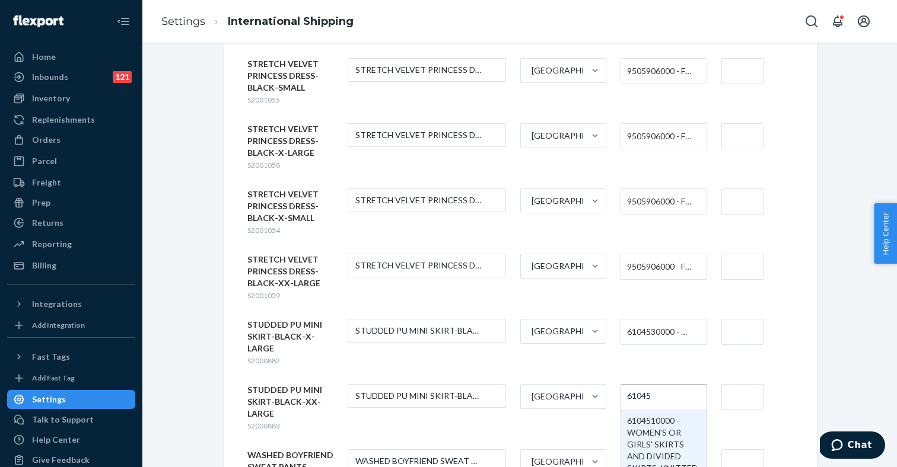
type input "610453"
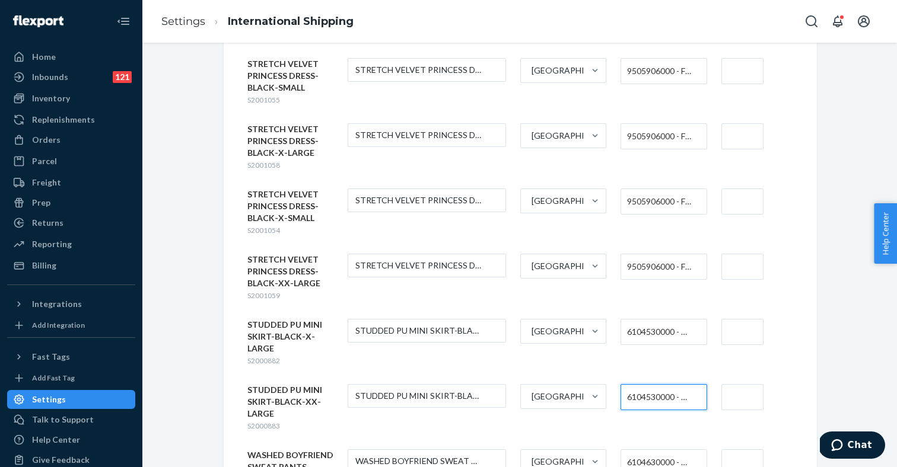
type input "$11"
click at [742, 450] on input "text" at bounding box center [742, 463] width 42 height 26
type input "$11"
click at [741, 384] on input "$1" at bounding box center [742, 397] width 42 height 26
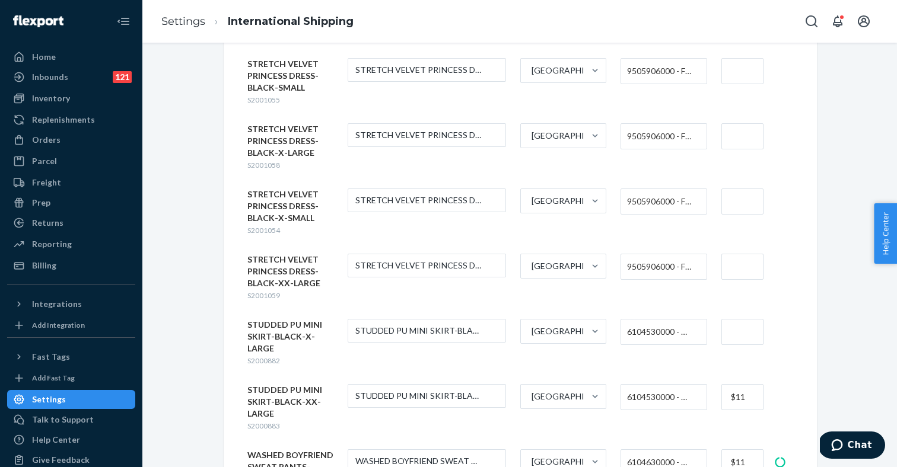
type input "$11"
click at [745, 319] on input "text" at bounding box center [742, 332] width 42 height 26
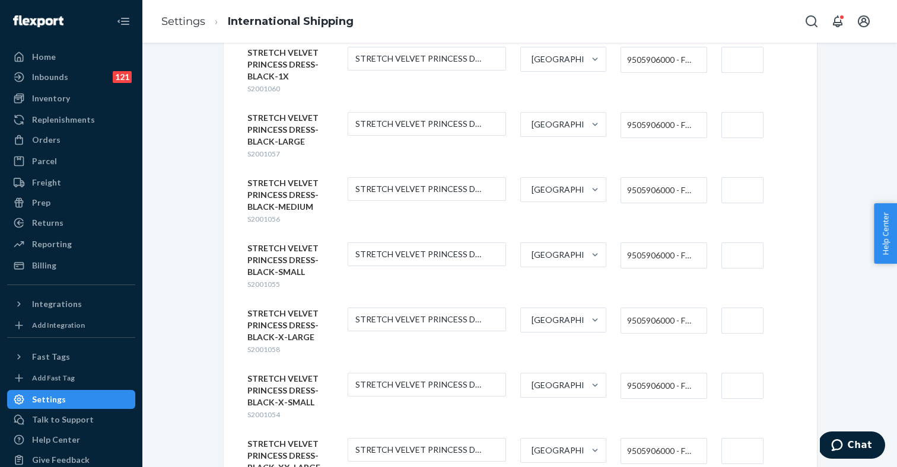
scroll to position [2601, 0]
type input "$11"
click at [740, 439] on input "text" at bounding box center [742, 452] width 42 height 26
type input "$11"
click at [742, 374] on input "text" at bounding box center [742, 387] width 42 height 26
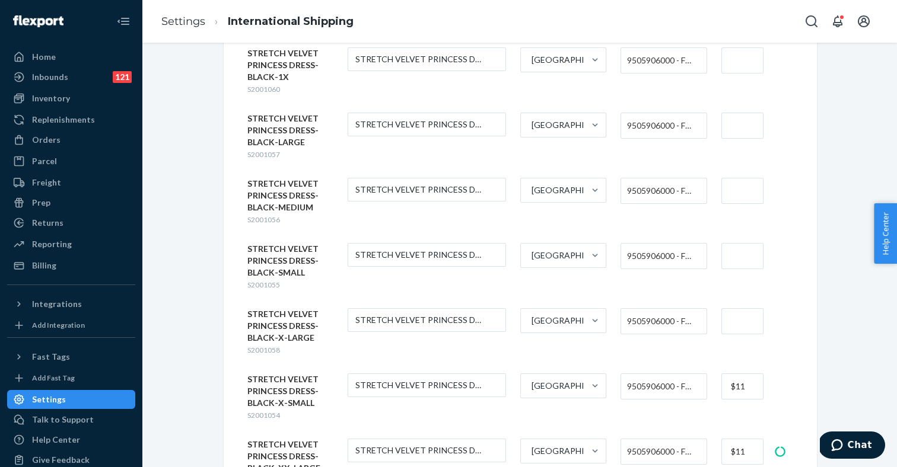
type input "$11"
click at [744, 308] on input "text" at bounding box center [742, 321] width 42 height 26
type input "$11"
click at [742, 243] on input "text" at bounding box center [742, 256] width 42 height 26
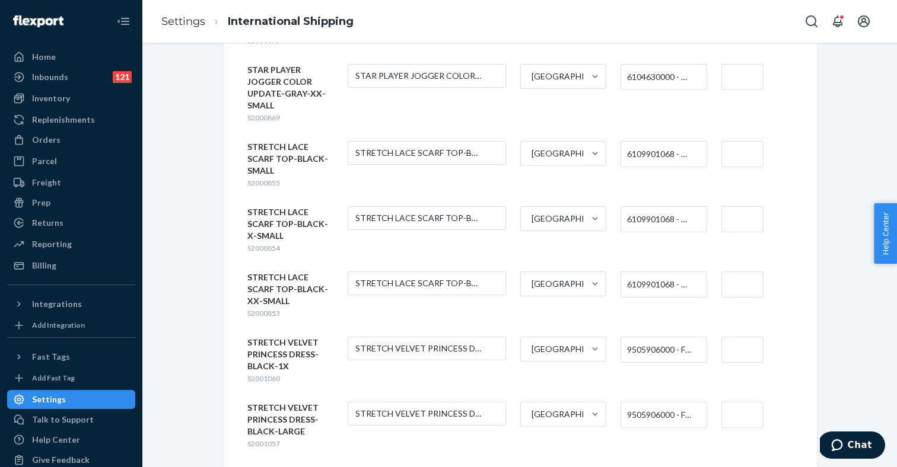
scroll to position [2310, 0]
type input "$11"
click at [737, 403] on input "text" at bounding box center [742, 416] width 42 height 26
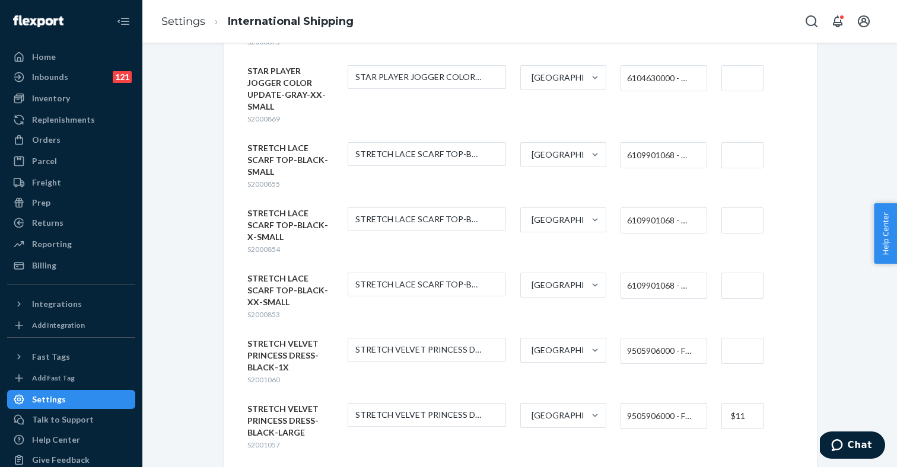
type input "$11"
click at [742, 338] on input "text" at bounding box center [742, 351] width 42 height 26
type input "$11"
click at [742, 273] on input "text" at bounding box center [742, 286] width 42 height 26
type input "$11"
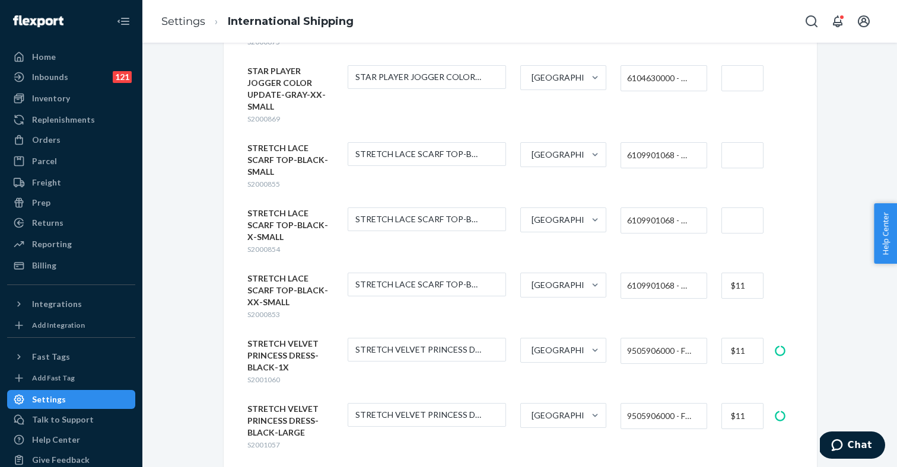
click at [741, 208] on form "STRETCH LACE SCARF TOP-BLACK-X-SMALL S2000854 STRETCH LACE SCARF TOP-BLACK-X-SM…" at bounding box center [520, 231] width 546 height 47
click at [742, 208] on input "text" at bounding box center [742, 221] width 42 height 26
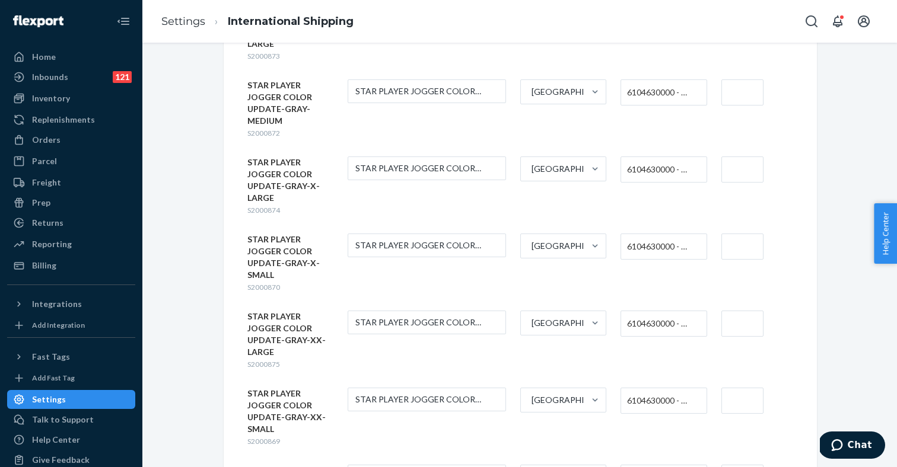
scroll to position [1971, 0]
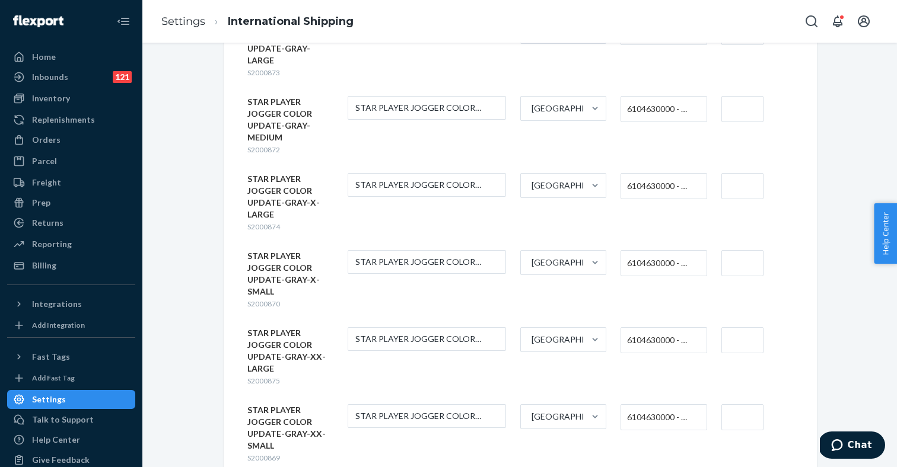
type input "$11"
click at [742, 405] on input "text" at bounding box center [742, 418] width 42 height 26
type input "$11"
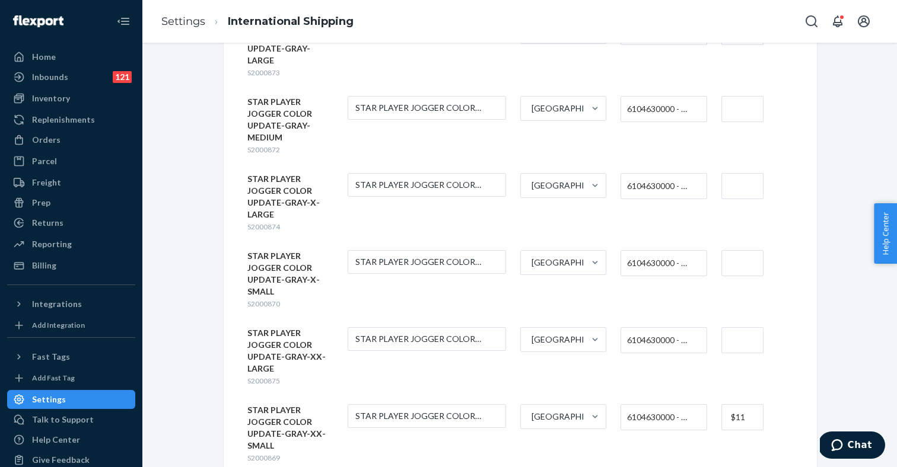
click at [743, 327] on input "text" at bounding box center [742, 340] width 42 height 26
type input "$11"
click at [744, 250] on input "text" at bounding box center [742, 263] width 42 height 26
type input "$11"
click at [740, 173] on input "text" at bounding box center [742, 186] width 42 height 26
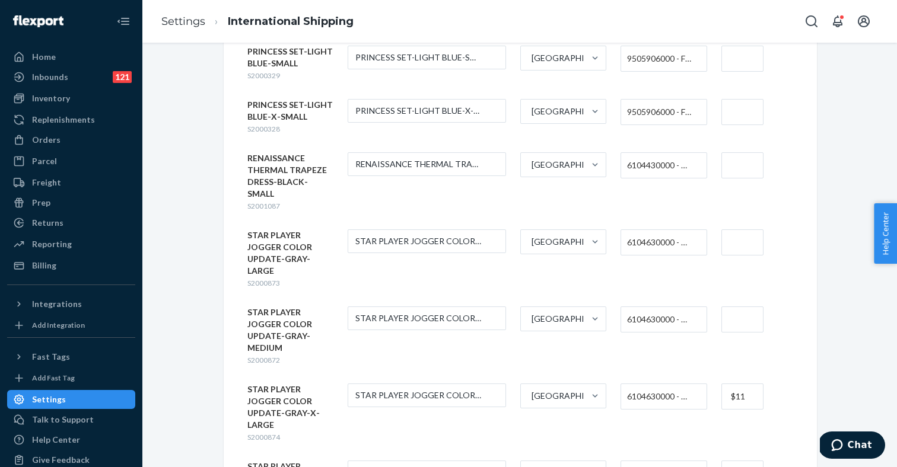
scroll to position [1758, 0]
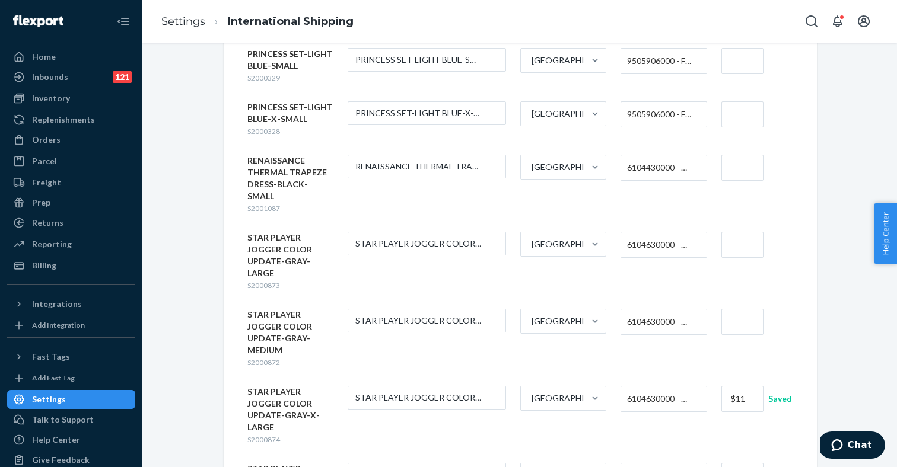
type input "$11"
click at [733, 309] on input "text" at bounding box center [742, 322] width 42 height 26
type input "$11"
click at [734, 232] on input "text" at bounding box center [742, 245] width 42 height 26
type input "$11"
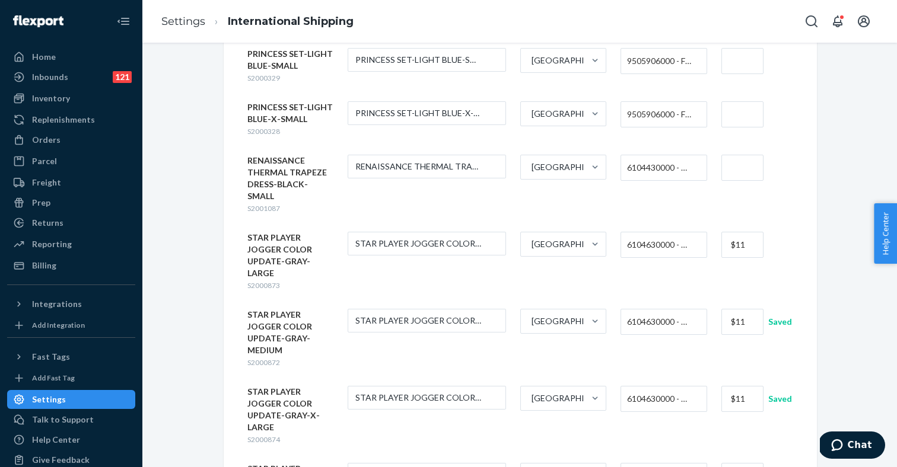
click at [741, 155] on input "text" at bounding box center [742, 168] width 42 height 26
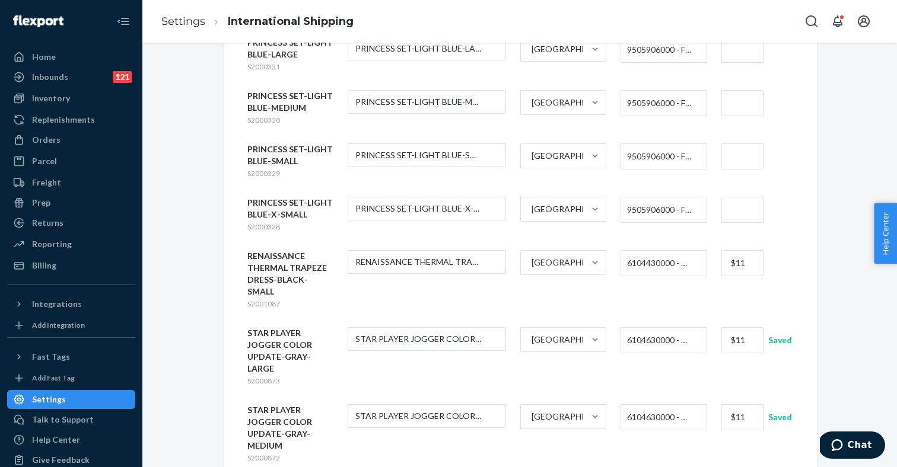
scroll to position [1625, 0]
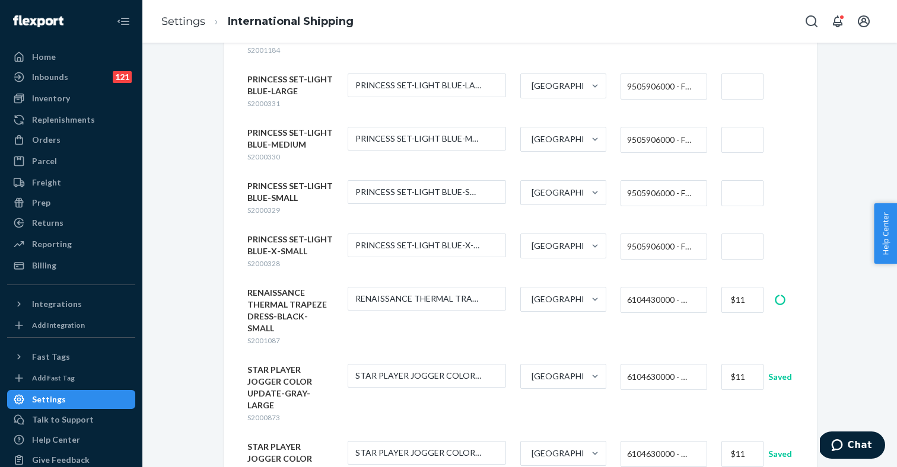
type input "$11"
click at [732, 234] on input "text" at bounding box center [742, 247] width 42 height 26
type input "$11"
click at [736, 180] on input "text" at bounding box center [742, 193] width 42 height 26
type input "$11"
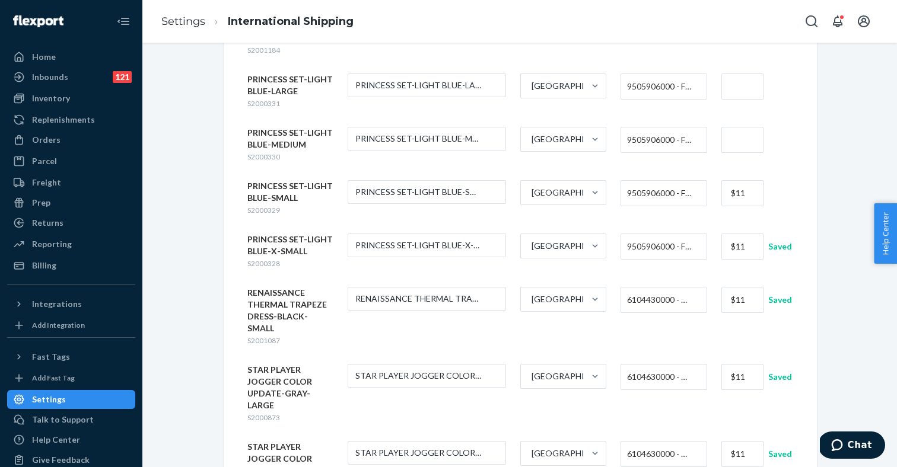
click at [742, 127] on input "text" at bounding box center [742, 140] width 42 height 26
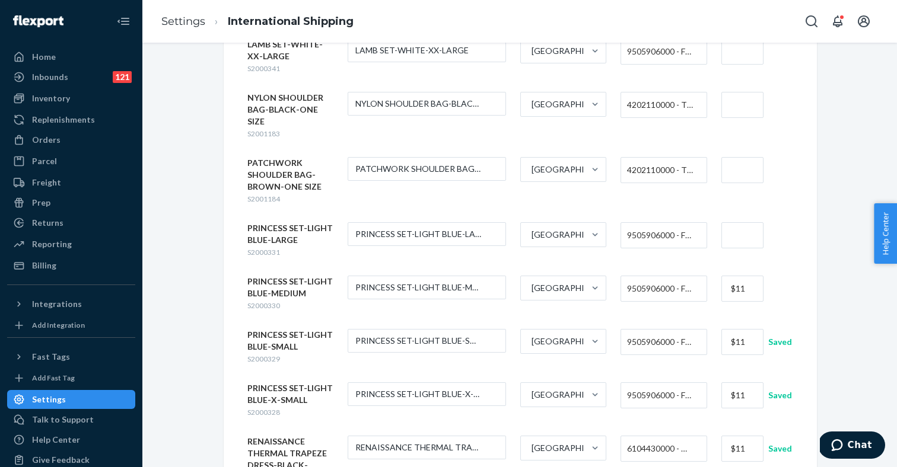
scroll to position [1455, 0]
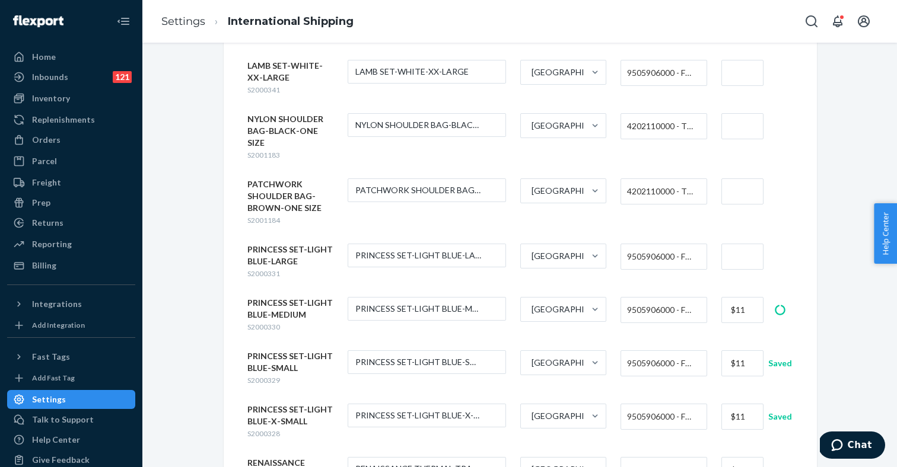
type input "$11"
click at [735, 244] on input "text" at bounding box center [742, 257] width 42 height 26
type input "$11"
click at [741, 179] on input "text" at bounding box center [742, 192] width 42 height 26
type input "$11"
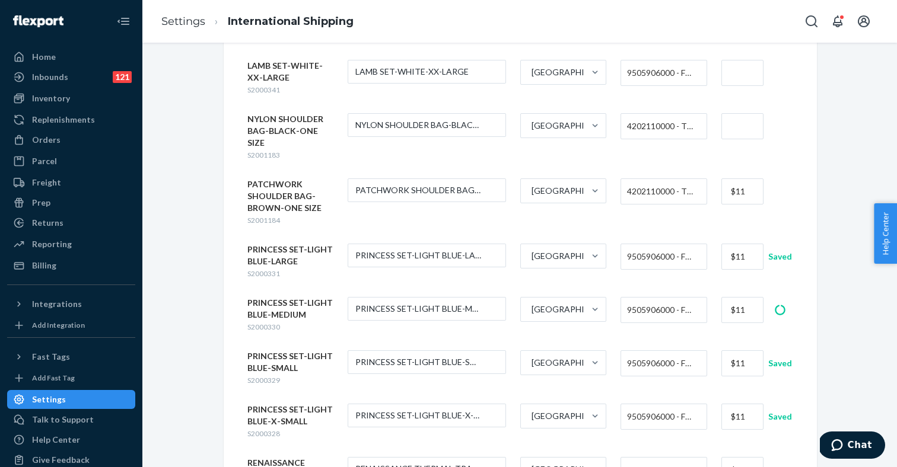
click at [742, 113] on input "text" at bounding box center [742, 126] width 42 height 26
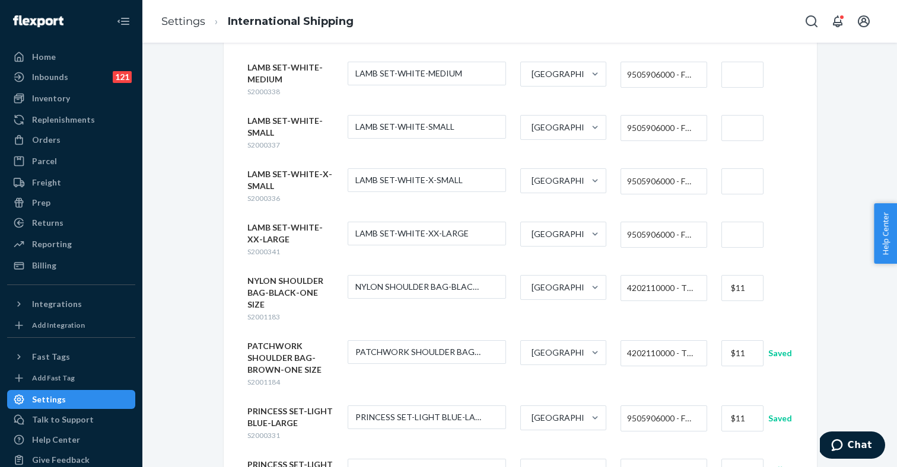
scroll to position [1291, 0]
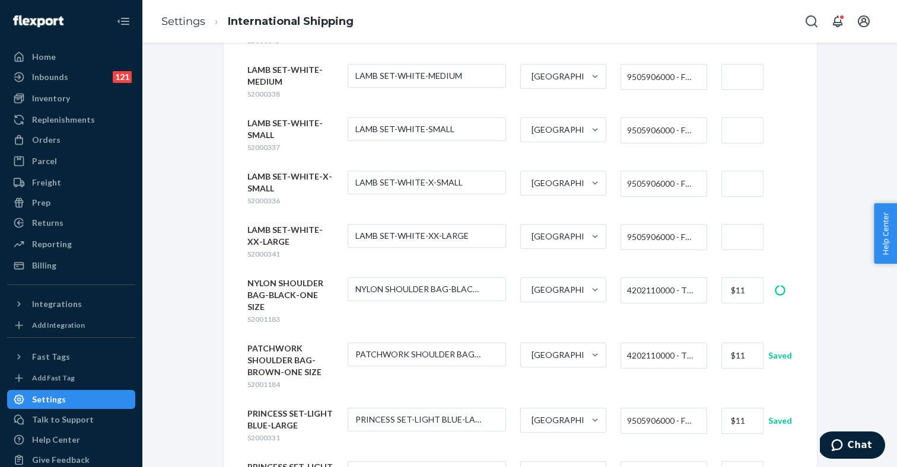
type input "$11"
click at [731, 224] on input "text" at bounding box center [742, 237] width 42 height 26
type input "$11"
click at [739, 171] on input "text" at bounding box center [742, 184] width 42 height 26
type input "$11"
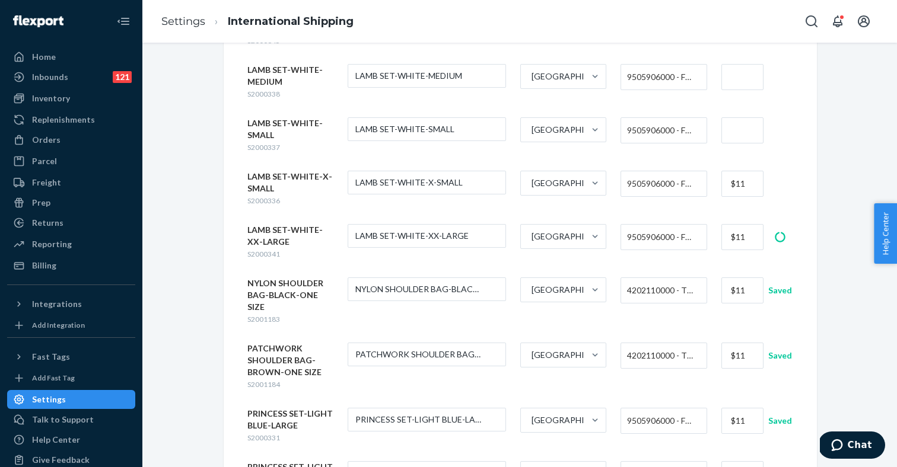
click at [742, 117] on input "text" at bounding box center [742, 130] width 42 height 26
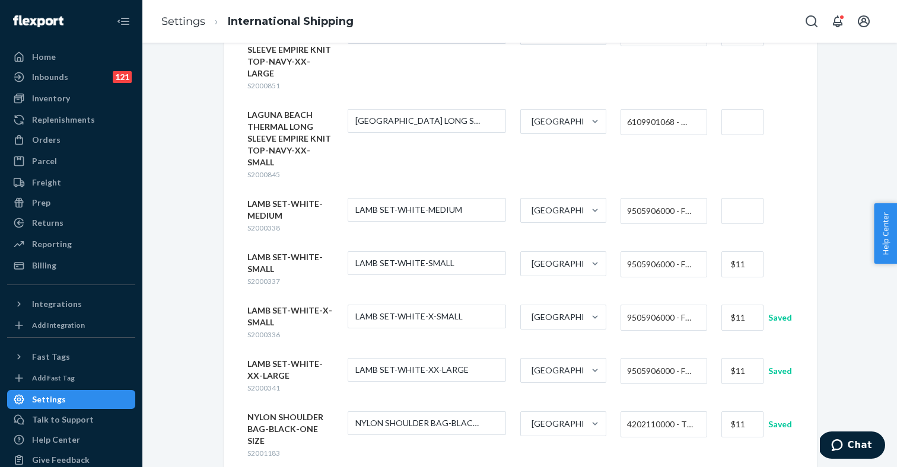
scroll to position [1125, 0]
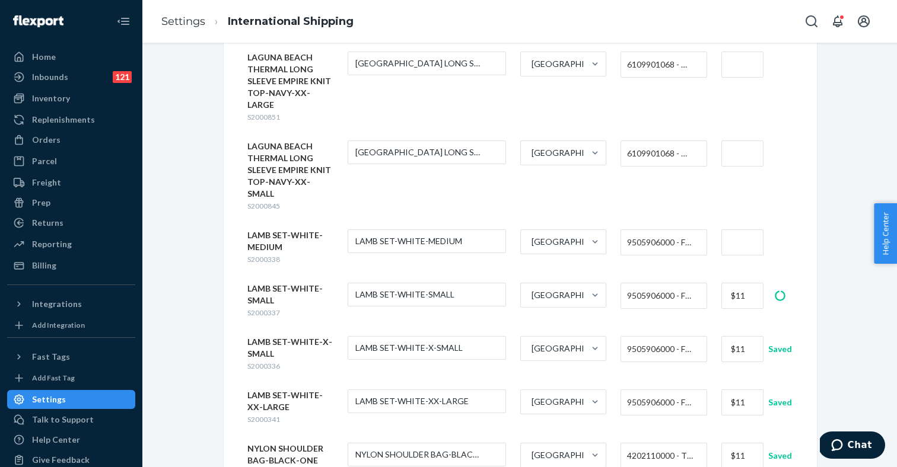
type input "$11"
click at [733, 230] on input "text" at bounding box center [742, 243] width 42 height 26
type input "$11"
click at [740, 141] on input "text" at bounding box center [742, 154] width 42 height 26
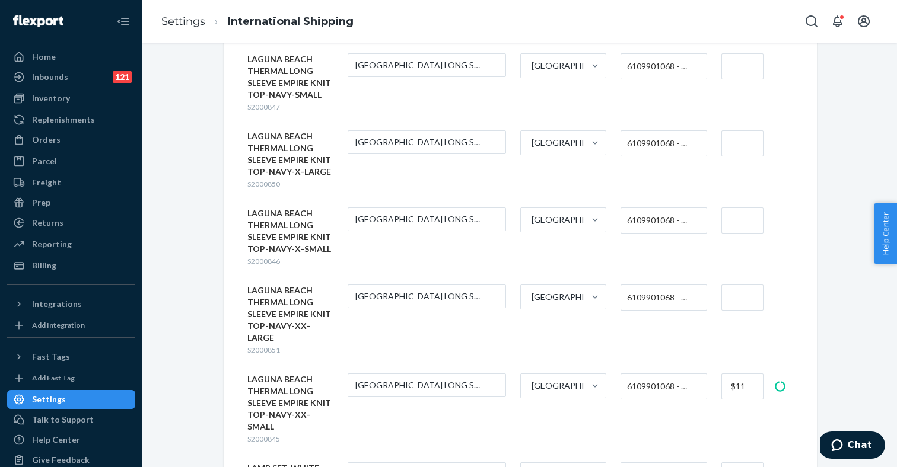
scroll to position [882, 0]
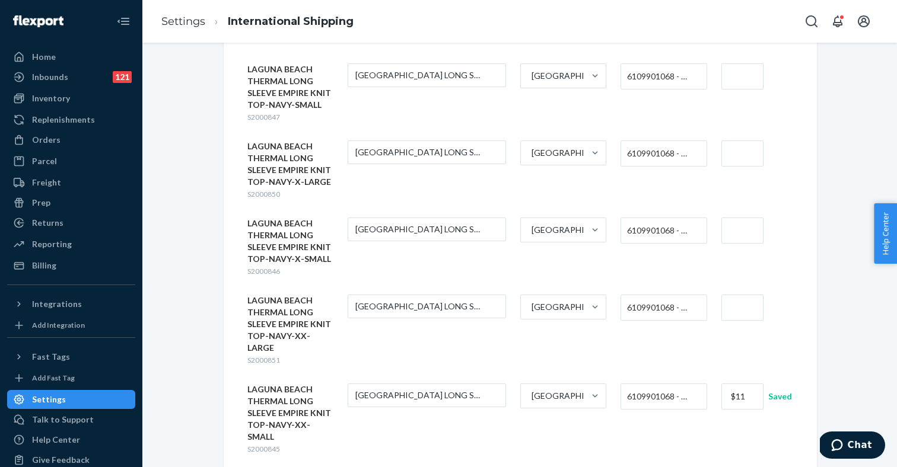
type input "$11"
click at [738, 295] on input "text" at bounding box center [742, 308] width 42 height 26
type input "$11"
click at [734, 218] on input "text" at bounding box center [742, 231] width 42 height 26
type input "$11"
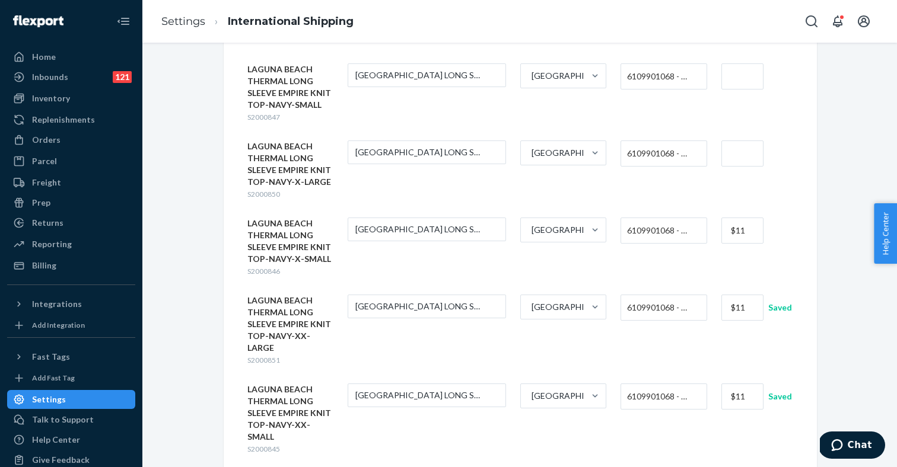
click at [737, 148] on input "text" at bounding box center [742, 154] width 42 height 26
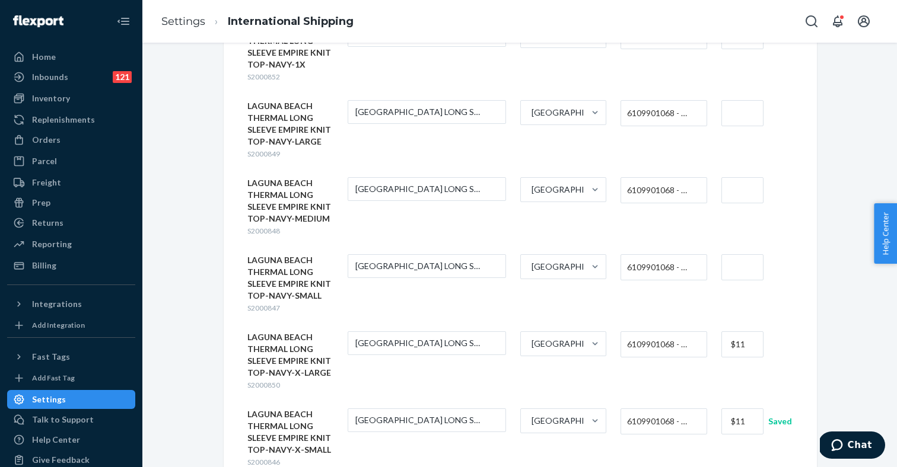
scroll to position [671, 0]
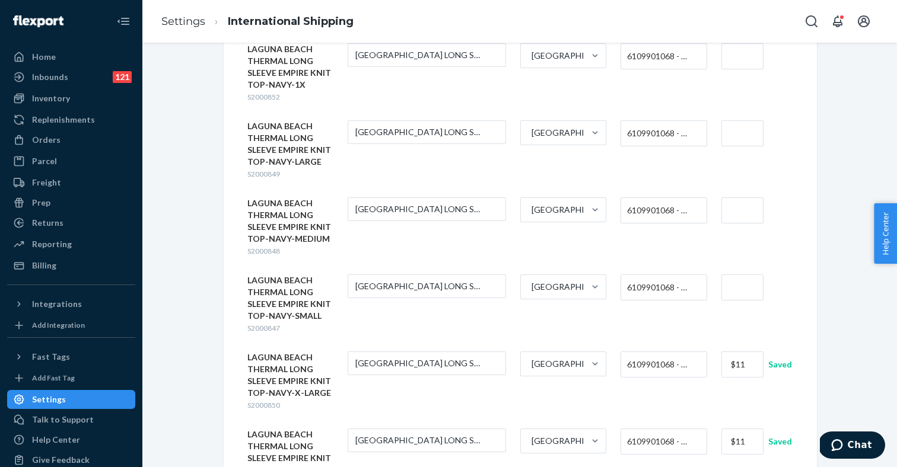
type input "$11"
click at [734, 279] on input "text" at bounding box center [742, 288] width 42 height 26
type input "$11"
click at [736, 198] on input "text" at bounding box center [742, 211] width 42 height 26
type input "$11"
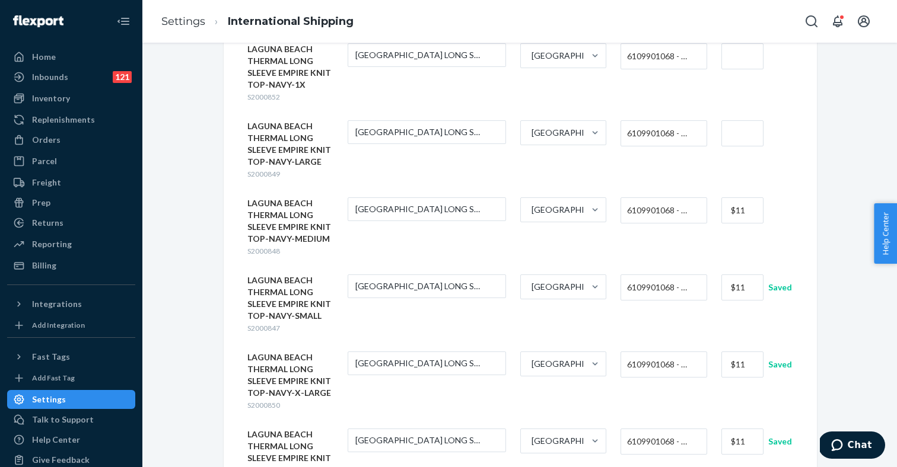
click at [735, 129] on input "text" at bounding box center [742, 133] width 42 height 26
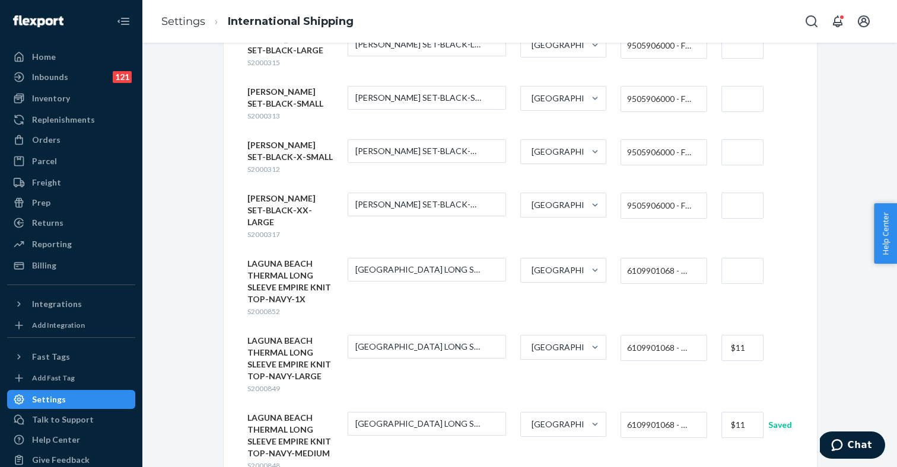
scroll to position [415, 0]
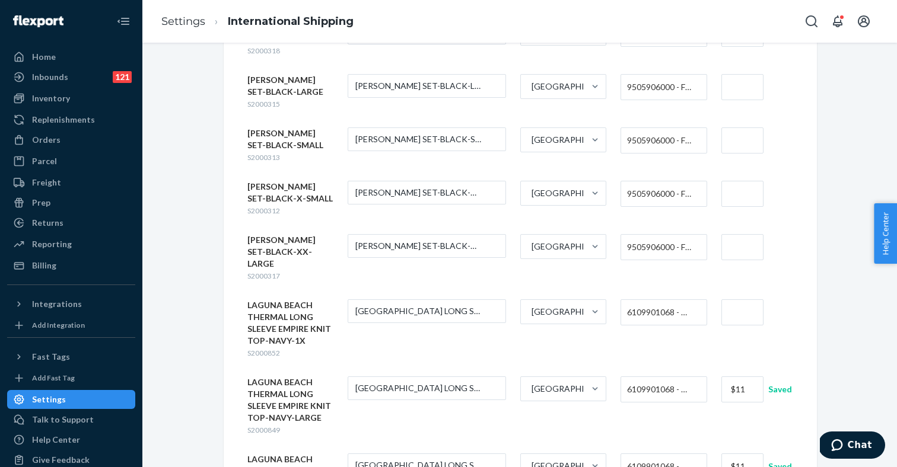
type input "$11"
click at [734, 304] on input "text" at bounding box center [742, 313] width 42 height 26
type input "$11"
click at [739, 251] on input "text" at bounding box center [742, 247] width 42 height 26
type input "$11"
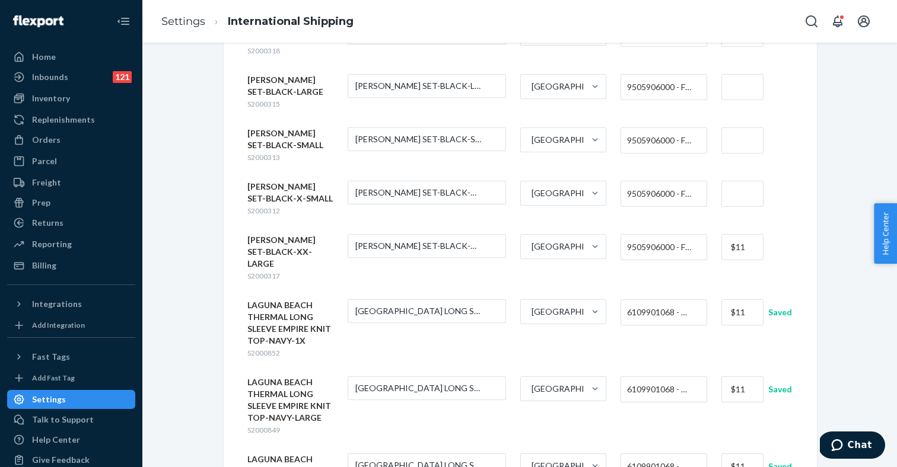
click at [740, 196] on input "text" at bounding box center [742, 194] width 42 height 26
type input "$11"
click at [739, 150] on input "text" at bounding box center [742, 141] width 42 height 26
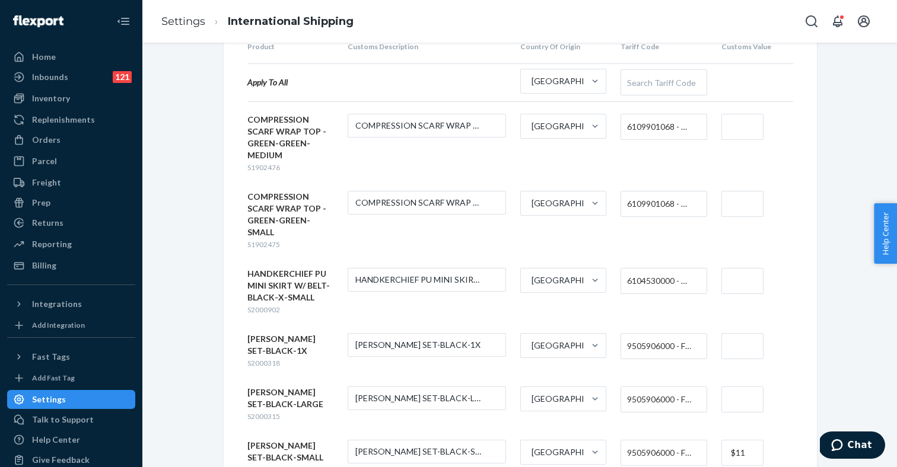
scroll to position [81, 0]
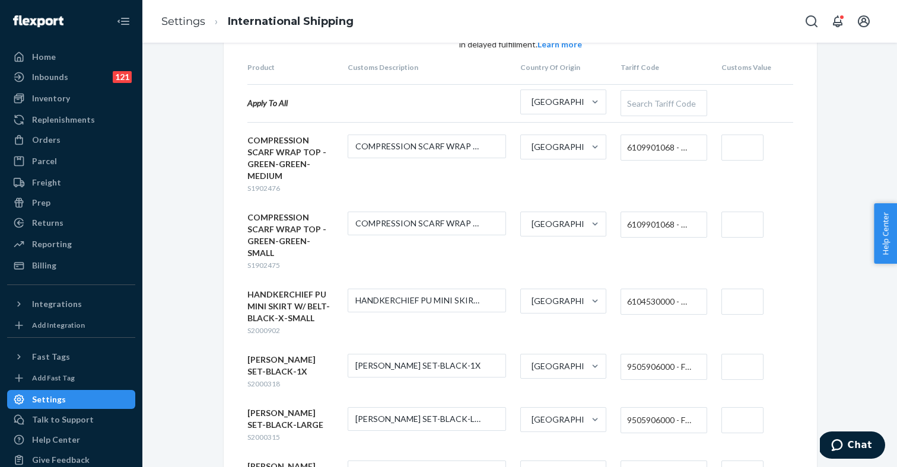
type input "$11"
click at [733, 427] on input "text" at bounding box center [742, 421] width 42 height 26
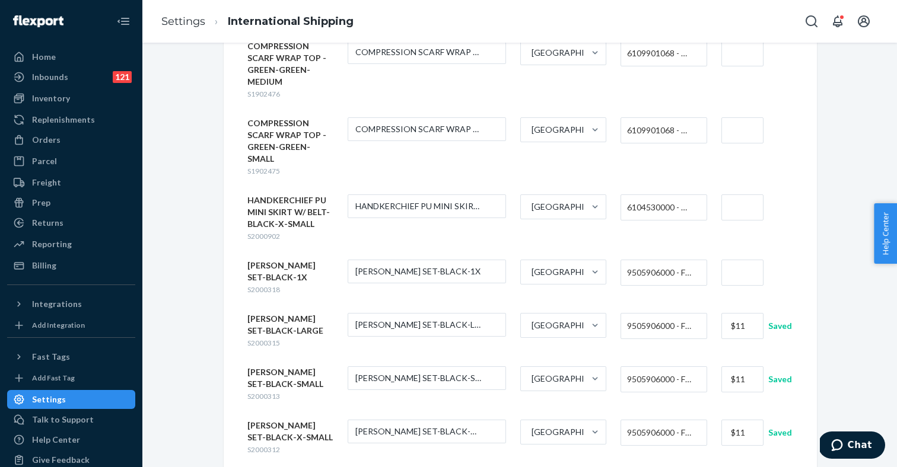
type input "$11"
click at [736, 269] on input "text" at bounding box center [742, 273] width 42 height 26
type input "$11"
click at [736, 205] on input "text" at bounding box center [742, 208] width 42 height 26
type input "$11"
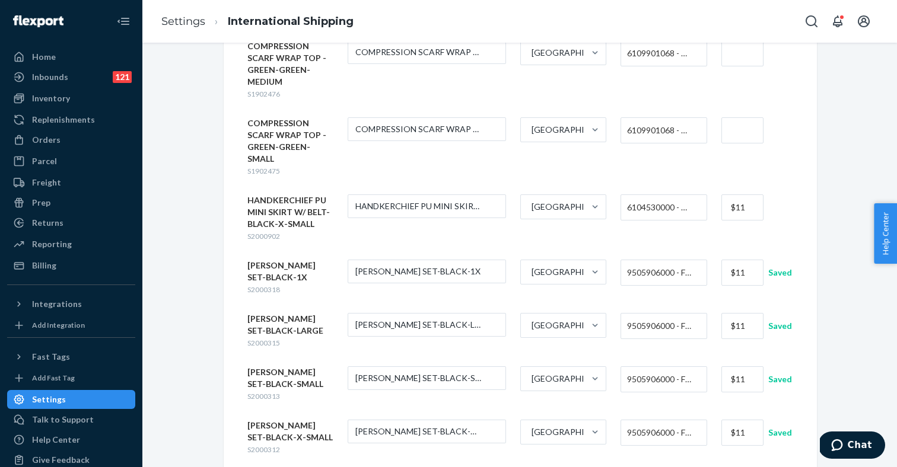
click at [736, 135] on input "text" at bounding box center [742, 130] width 42 height 26
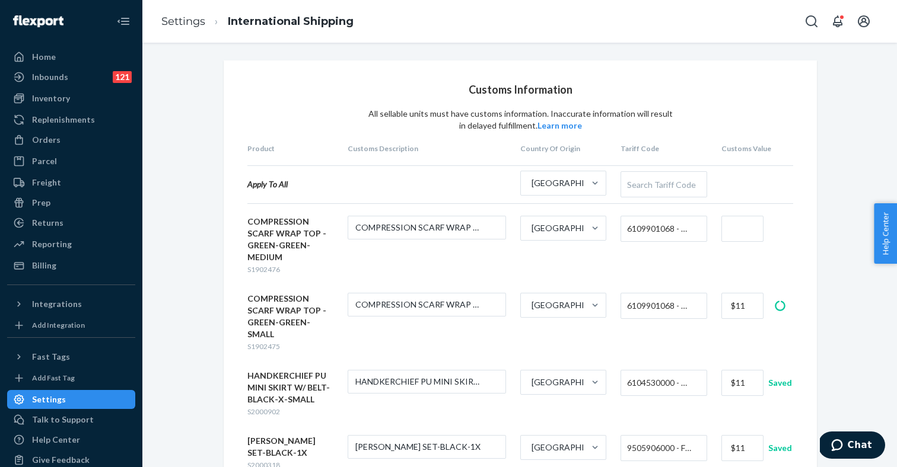
scroll to position [0, 0]
type input "$11"
click at [740, 226] on input "text" at bounding box center [742, 229] width 42 height 26
type input "$11"
click at [671, 267] on form "COMPRESSION SCARF WRAP TOP - GREEN-GREEN-MEDIUM S1902476 COMPRESSION SCARF WRAP…" at bounding box center [520, 245] width 546 height 59
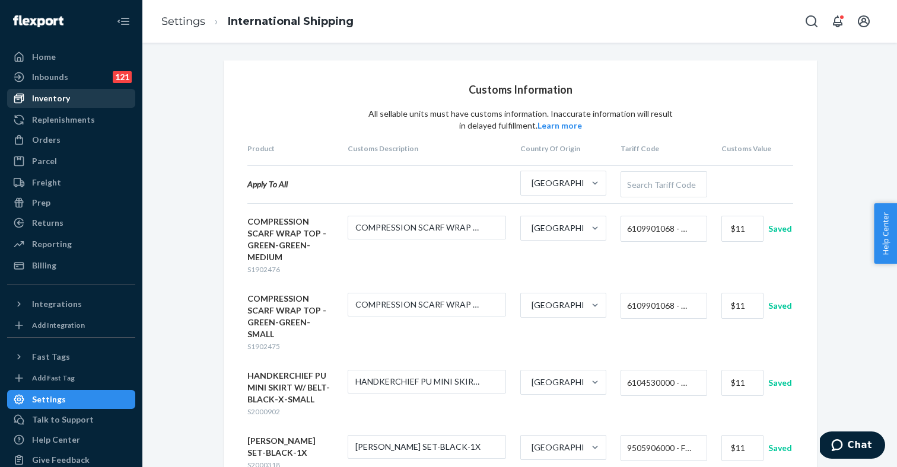
click at [76, 98] on div "Inventory" at bounding box center [71, 98] width 126 height 17
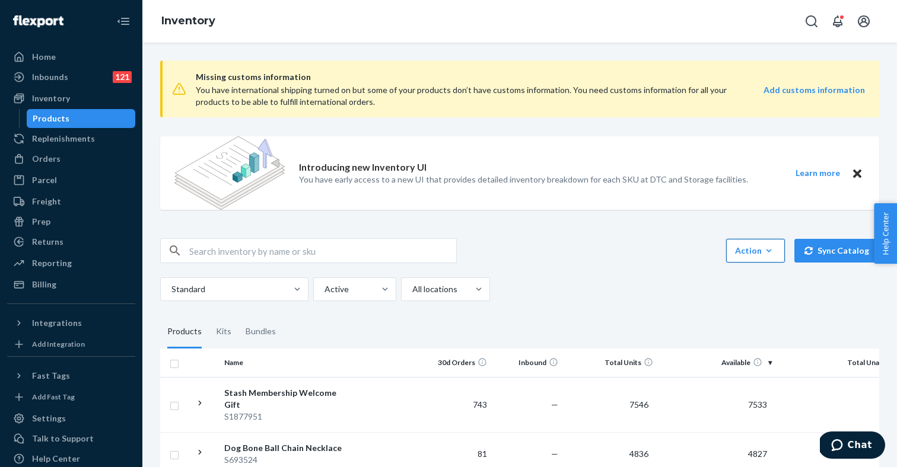
click at [757, 252] on div "Action" at bounding box center [755, 251] width 41 height 12
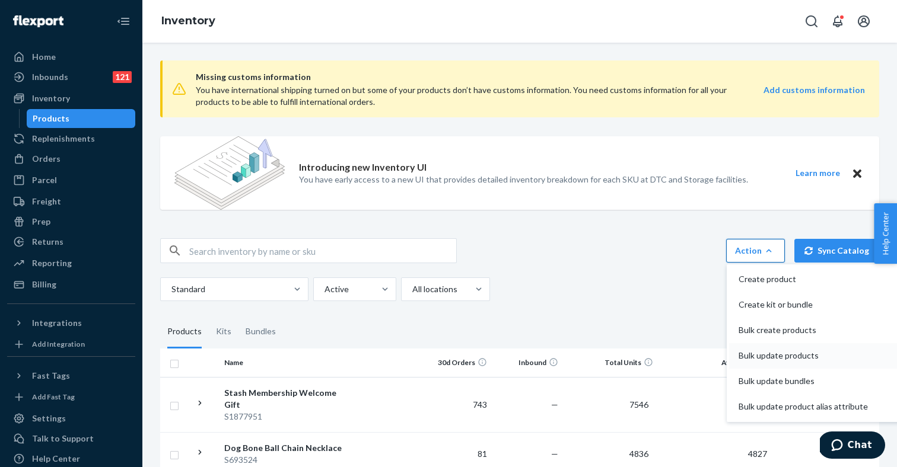
click at [755, 354] on span "Bulk update products" at bounding box center [803, 356] width 129 height 8
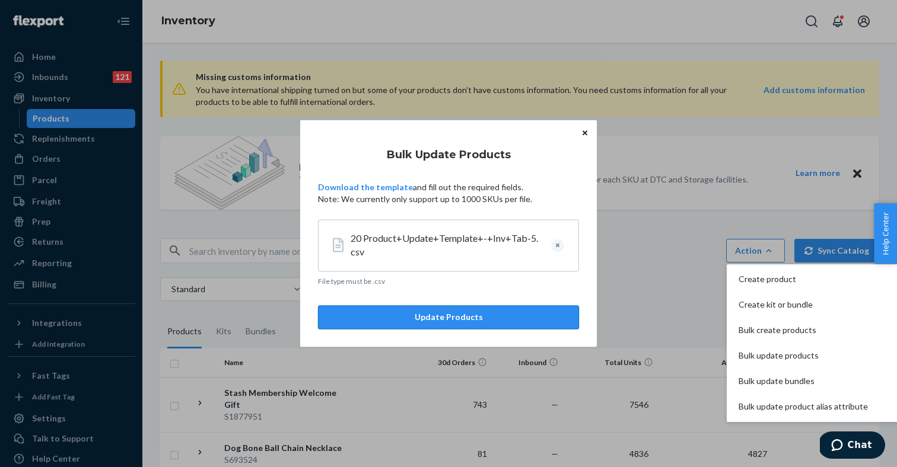
click at [435, 318] on button "Update Products" at bounding box center [448, 318] width 261 height 24
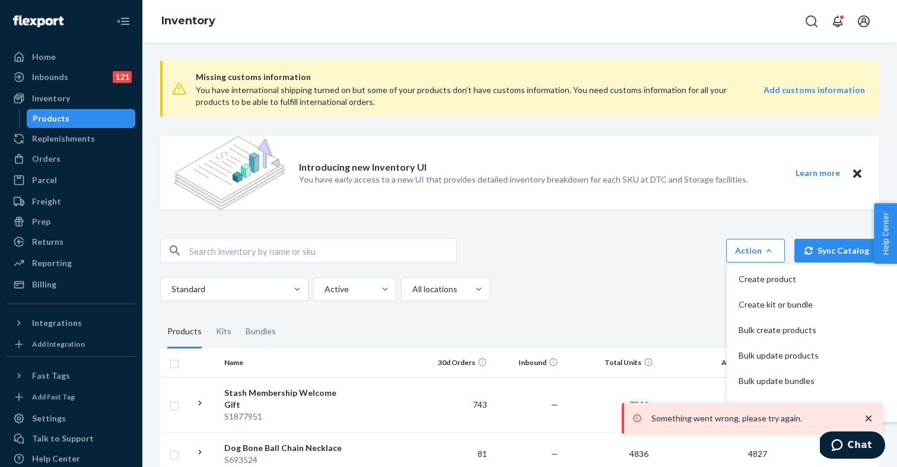
click at [870, 418] on icon "close toast" at bounding box center [869, 419] width 12 height 12
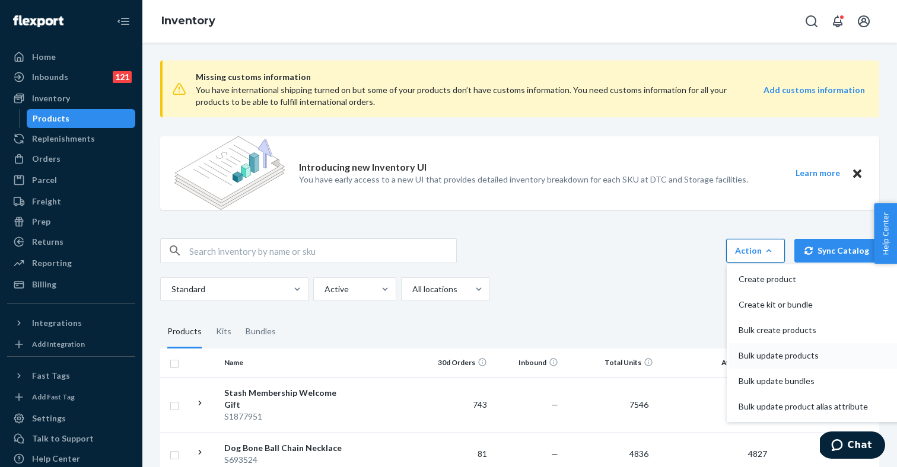
click at [775, 353] on span "Bulk update products" at bounding box center [803, 356] width 129 height 8
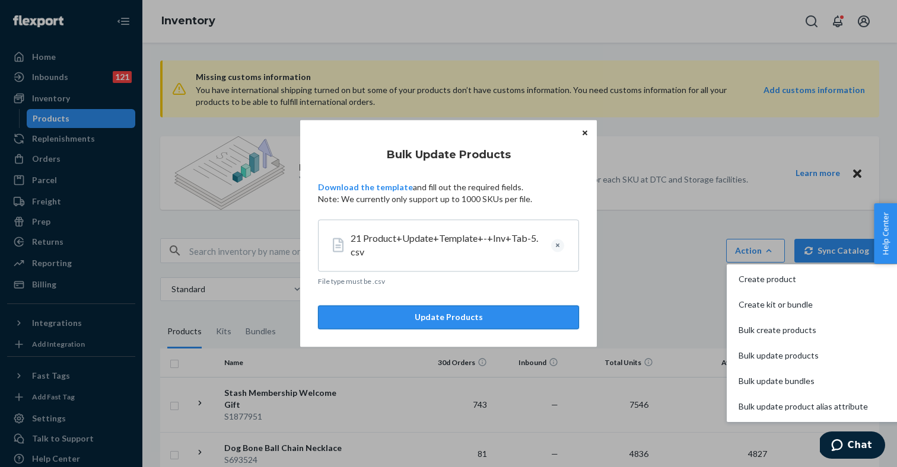
click at [434, 314] on button "Update Products" at bounding box center [448, 318] width 261 height 24
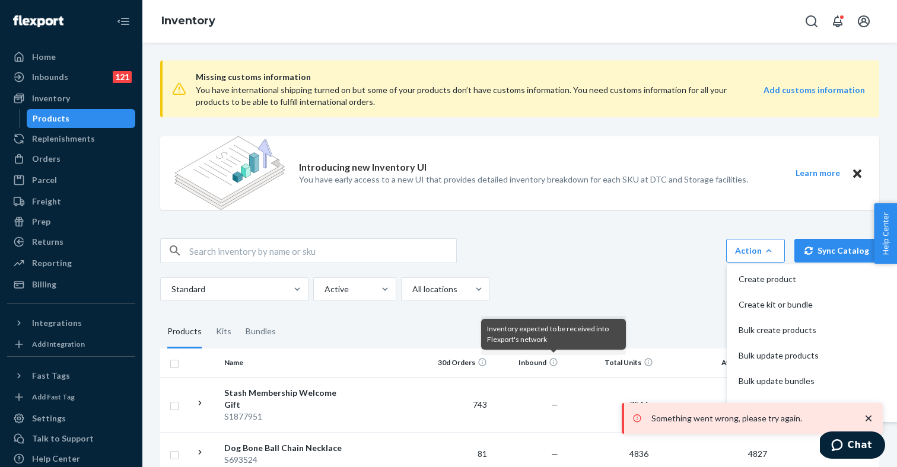
click at [871, 420] on icon "close toast" at bounding box center [869, 419] width 12 height 12
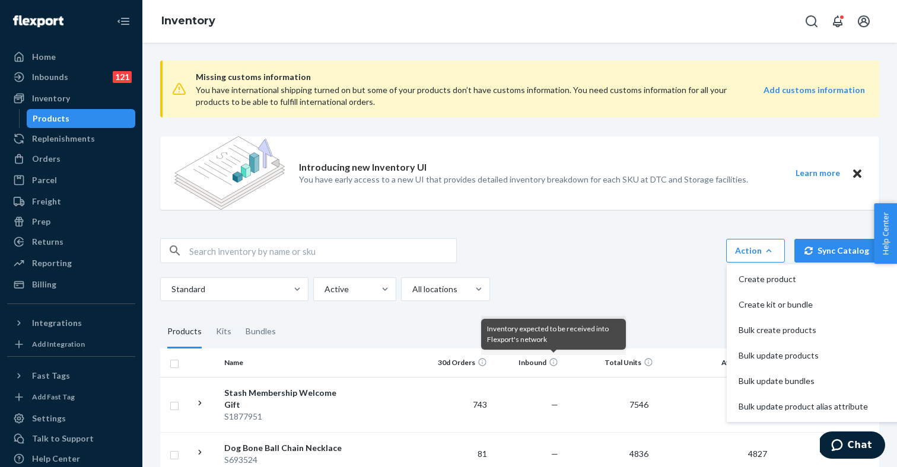
click at [611, 288] on div "Standard Active All locations" at bounding box center [515, 290] width 710 height 24
click at [55, 282] on div "Billing" at bounding box center [44, 285] width 24 height 12
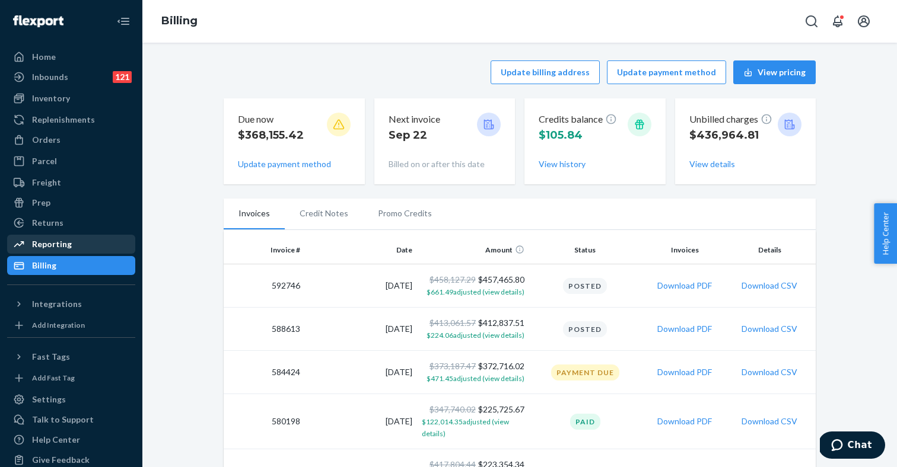
click at [52, 247] on div "Reporting" at bounding box center [52, 244] width 40 height 12
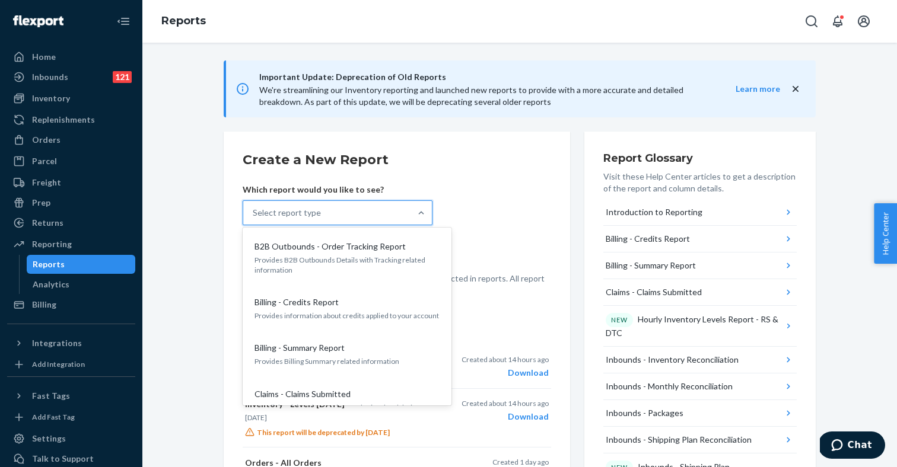
click at [359, 211] on div "Select report type" at bounding box center [326, 213] width 167 height 24
click at [254, 211] on input "option B2B Outbounds - Order Tracking Report focused, 1 of 32. 32 results avail…" at bounding box center [253, 213] width 1 height 12
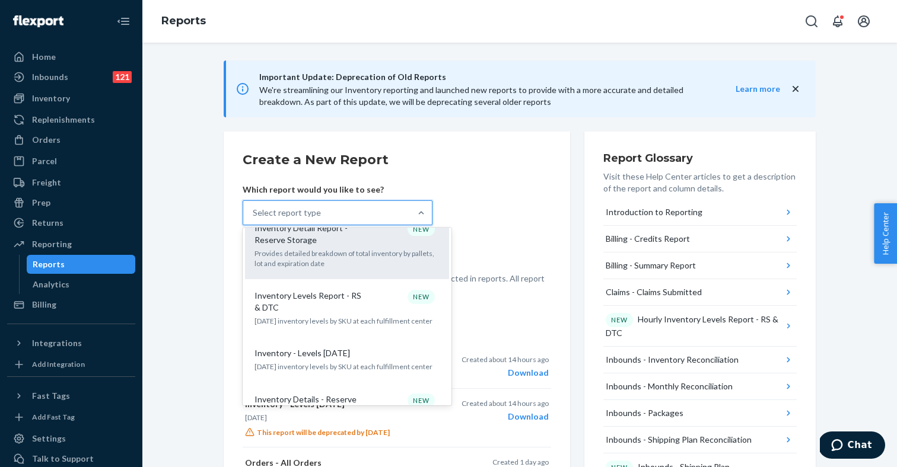
scroll to position [744, 0]
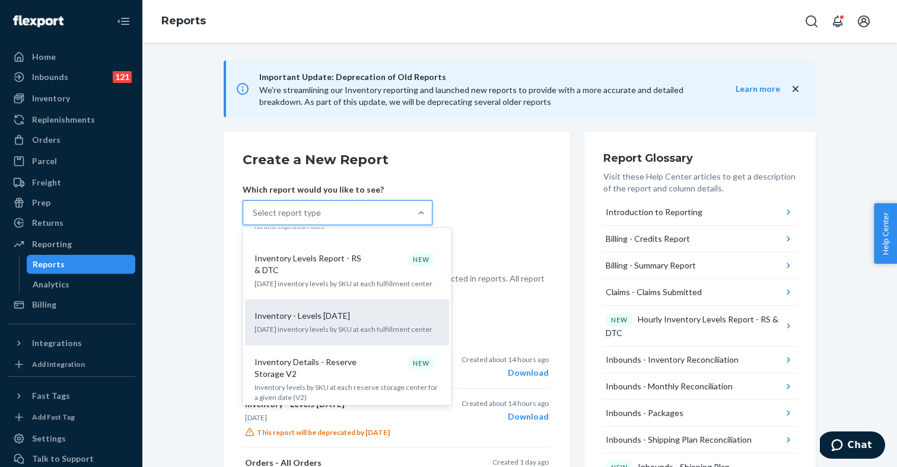
click at [349, 324] on p "[DATE] inventory levels by SKU at each fulfillment center" at bounding box center [346, 329] width 185 height 10
click at [254, 219] on input "option Inventory - Levels [DATE] focused, 15 of 32. 32 results available. Use U…" at bounding box center [253, 213] width 1 height 12
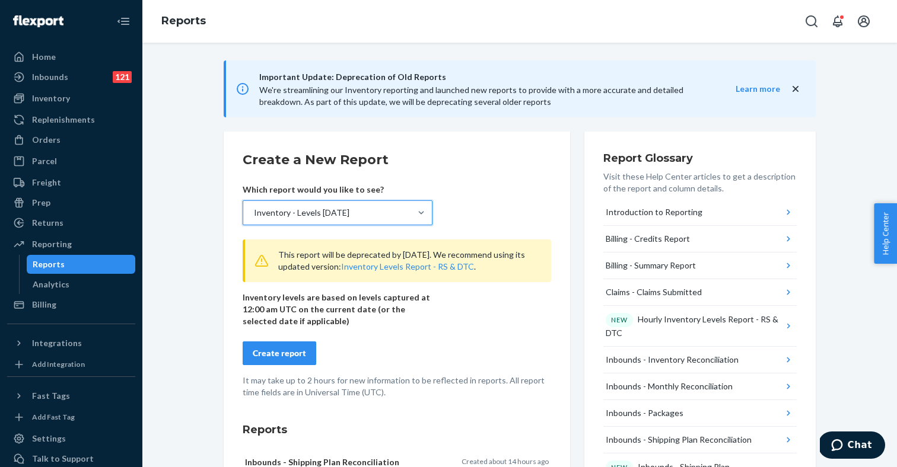
click at [278, 345] on button "Create report" at bounding box center [280, 354] width 74 height 24
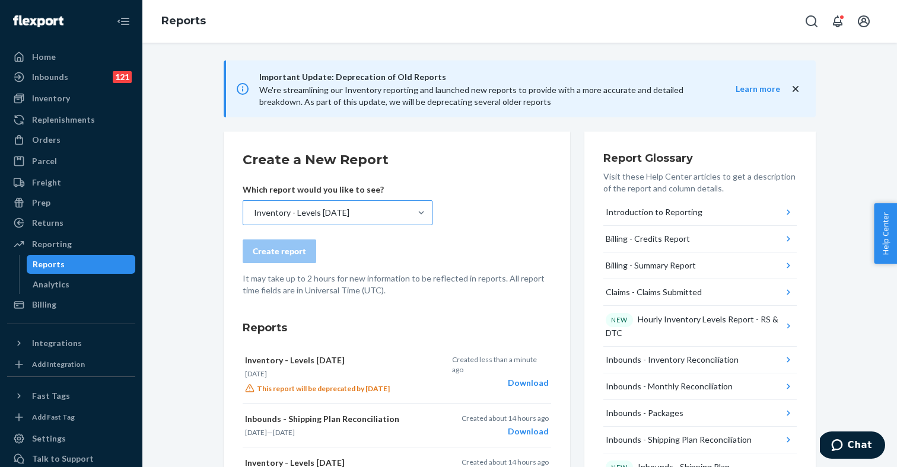
click at [390, 210] on div "Inventory - Levels [DATE]" at bounding box center [326, 213] width 167 height 24
click at [254, 210] on input "Inventory - Levels [DATE]" at bounding box center [253, 213] width 1 height 12
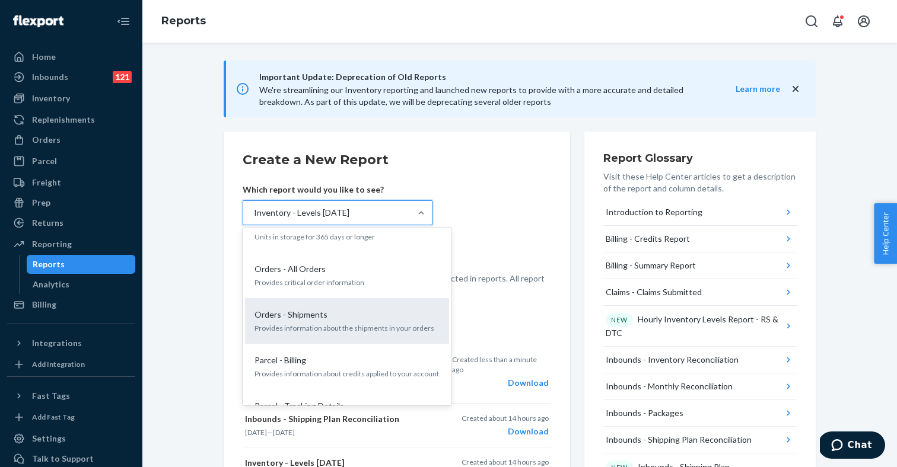
scroll to position [1258, 0]
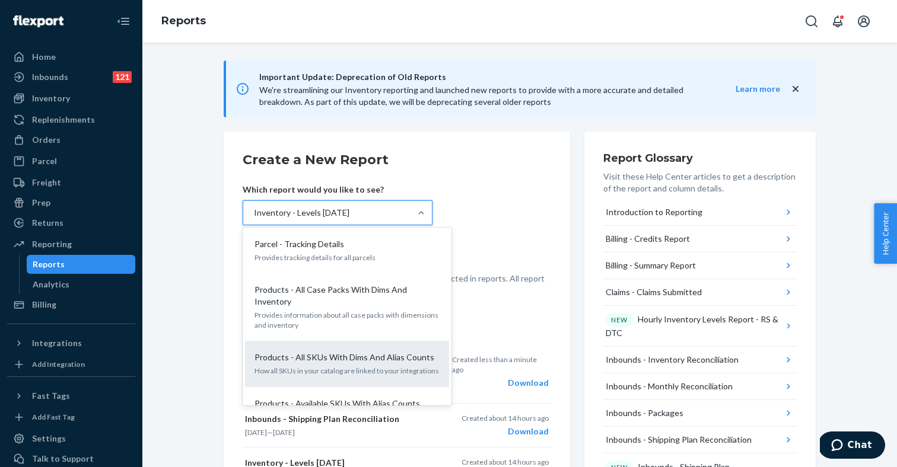
click at [378, 366] on p "How all SKUs in your catalog are linked to your integrations" at bounding box center [346, 371] width 185 height 10
click at [254, 219] on input "option Inventory - Levels [DATE], selected. option Products - All SKUs With Dim…" at bounding box center [253, 213] width 1 height 12
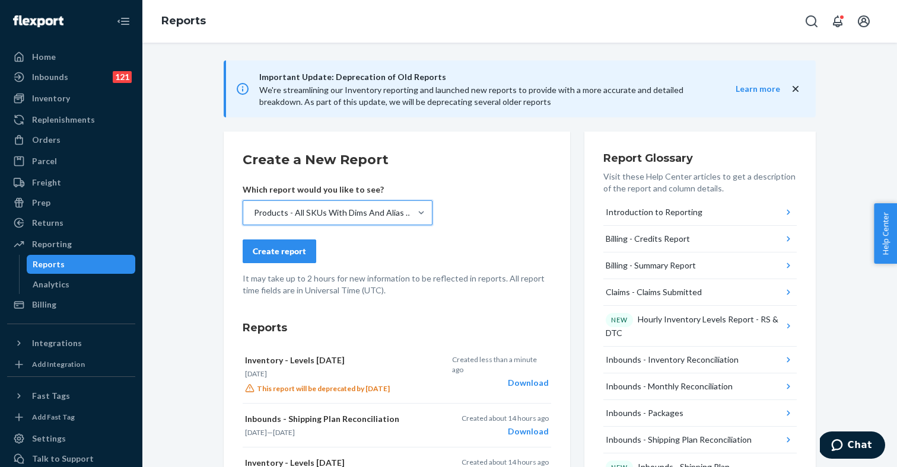
click at [294, 254] on div "Create report" at bounding box center [279, 252] width 53 height 12
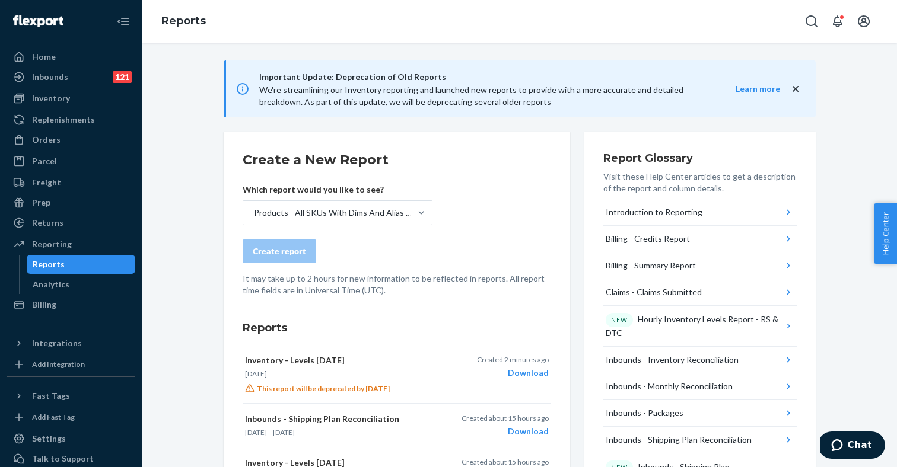
scroll to position [0, 0]
click at [56, 249] on div "Reporting" at bounding box center [52, 244] width 40 height 12
click at [59, 287] on div "Analytics" at bounding box center [51, 285] width 37 height 12
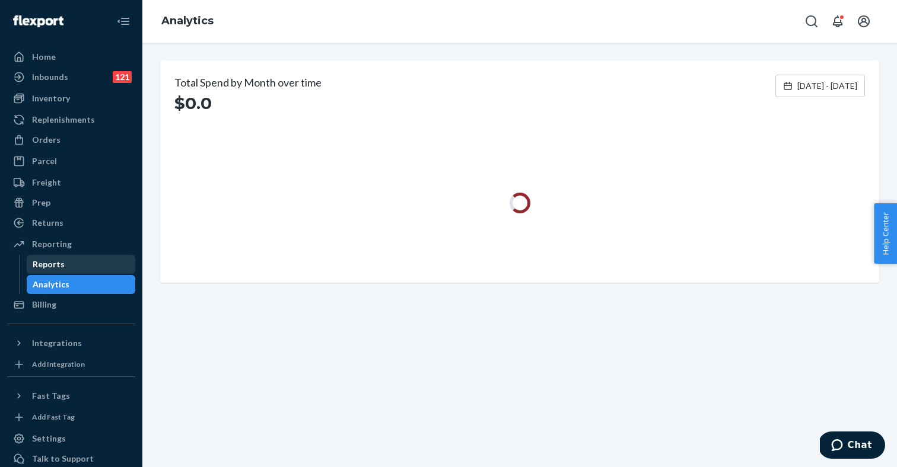
click at [59, 267] on div "Reports" at bounding box center [49, 265] width 32 height 12
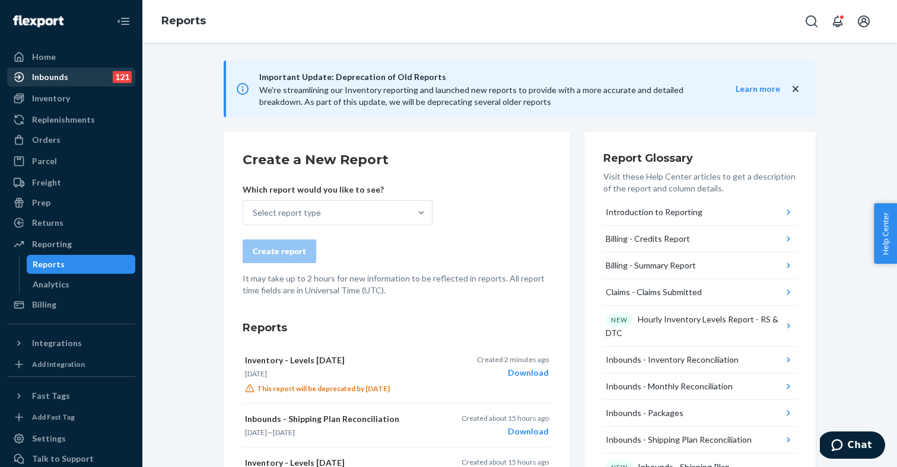
click at [85, 79] on div "Inbounds 121" at bounding box center [71, 77] width 126 height 17
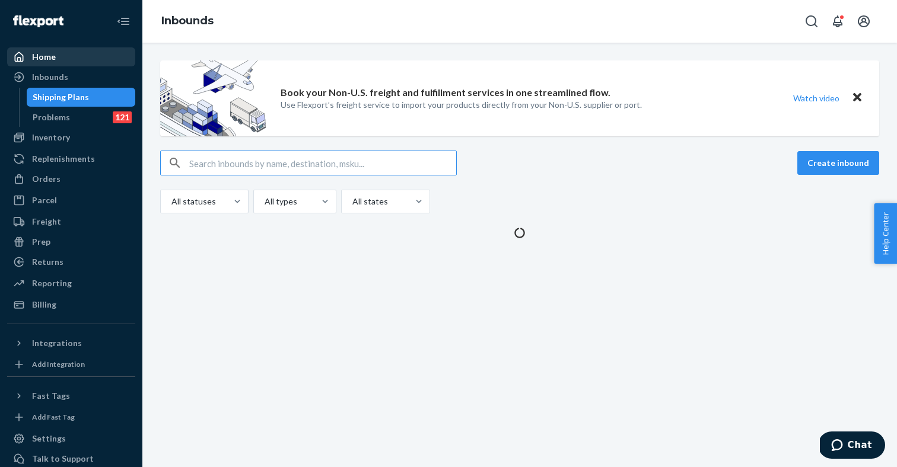
click at [79, 57] on div "Home" at bounding box center [71, 57] width 126 height 17
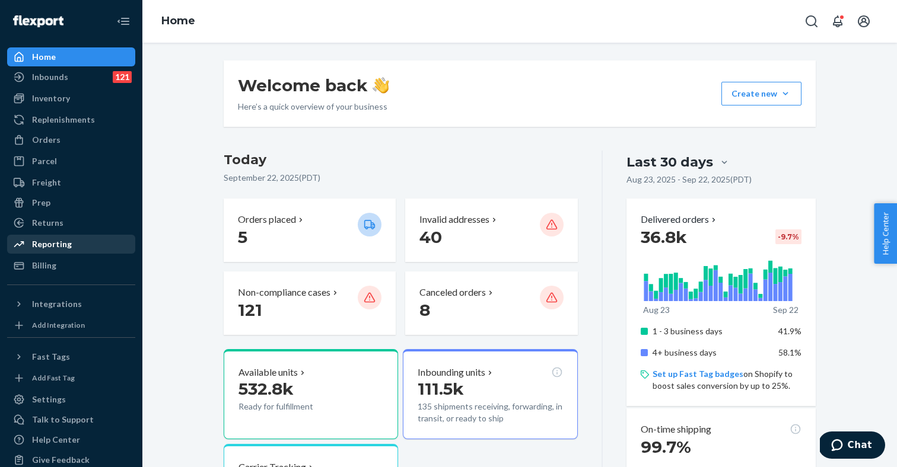
click at [66, 248] on div "Reporting" at bounding box center [52, 244] width 40 height 12
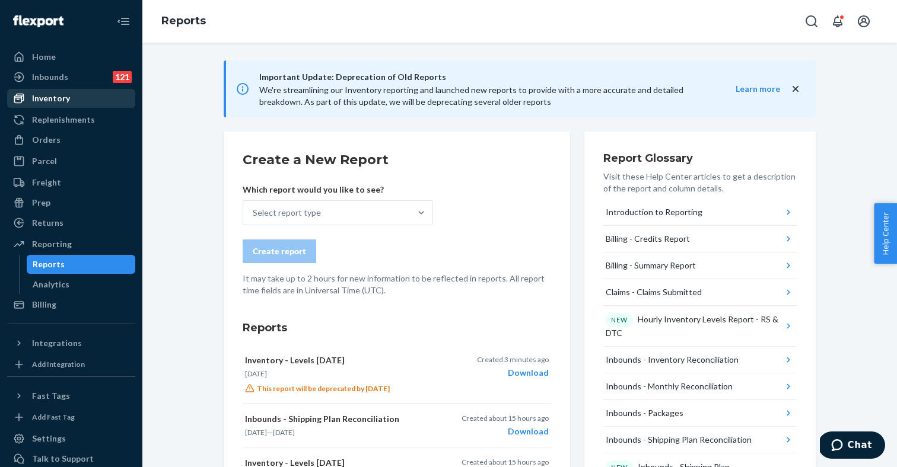
click at [73, 94] on div "Inventory" at bounding box center [71, 98] width 126 height 17
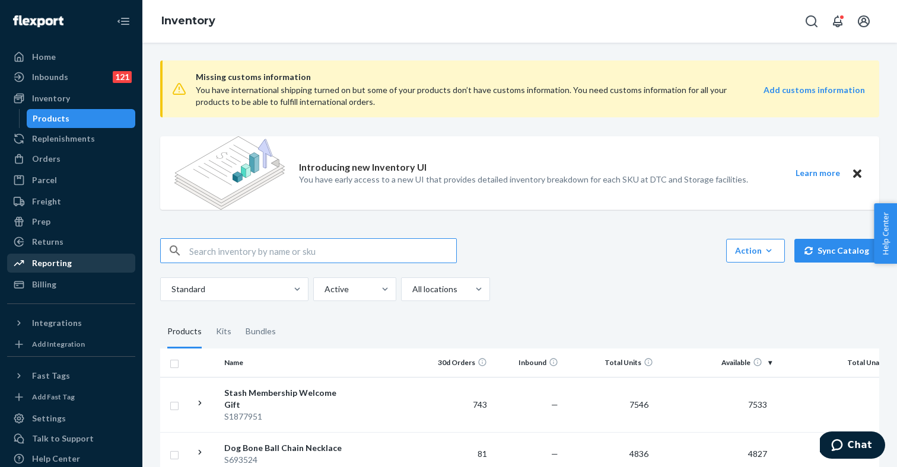
click at [47, 269] on div "Reporting" at bounding box center [52, 263] width 40 height 12
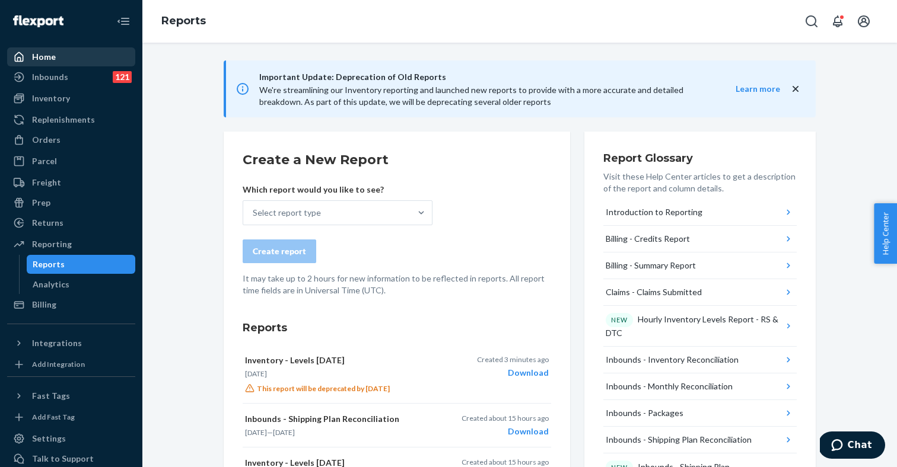
click at [63, 56] on div "Home" at bounding box center [71, 57] width 126 height 17
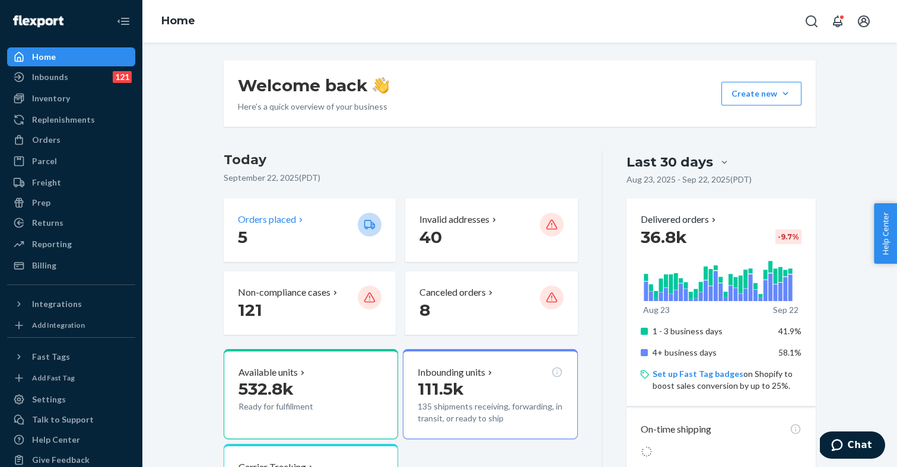
click at [284, 222] on p "Orders placed" at bounding box center [267, 220] width 58 height 14
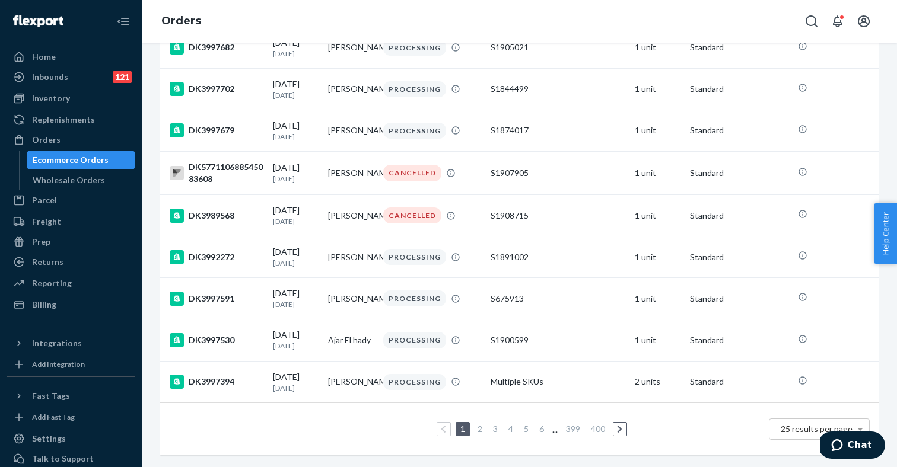
scroll to position [835, 0]
click at [480, 429] on link "2" at bounding box center [479, 429] width 9 height 10
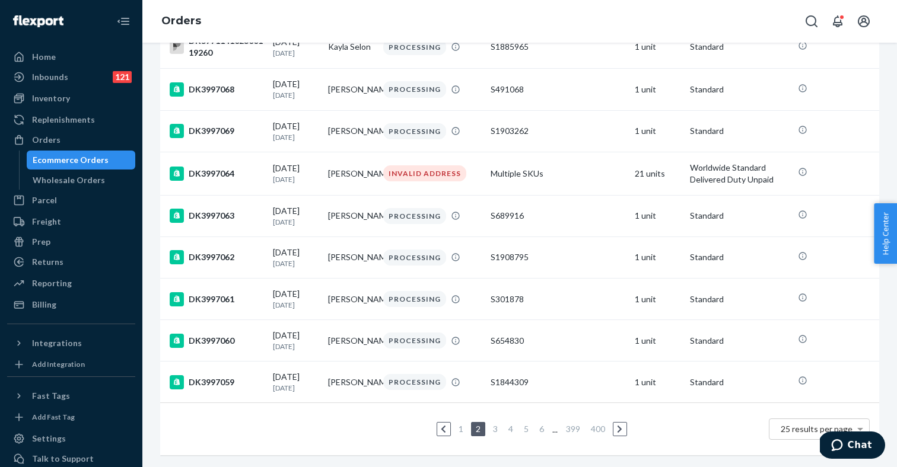
scroll to position [833, 0]
click at [495, 428] on link "3" at bounding box center [495, 429] width 9 height 10
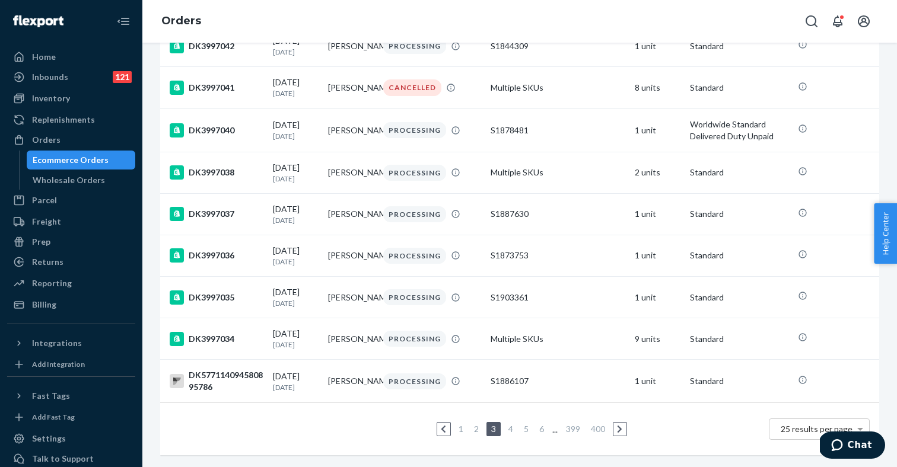
scroll to position [828, 0]
click at [508, 430] on link "4" at bounding box center [510, 429] width 9 height 10
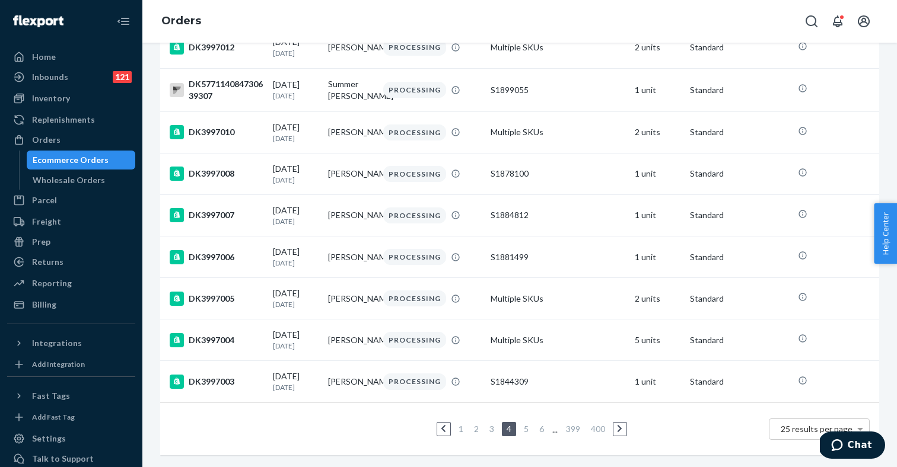
scroll to position [835, 0]
click at [543, 432] on link "6" at bounding box center [541, 429] width 9 height 10
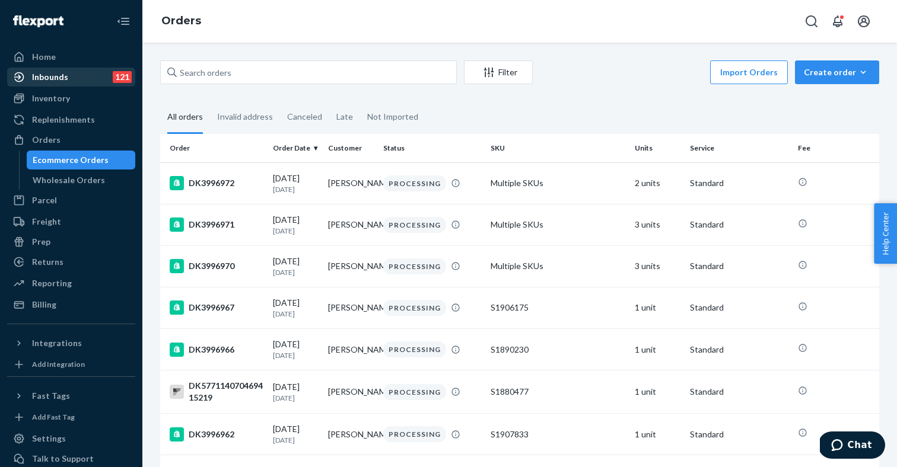
click at [86, 80] on div "Inbounds 121" at bounding box center [71, 77] width 126 height 17
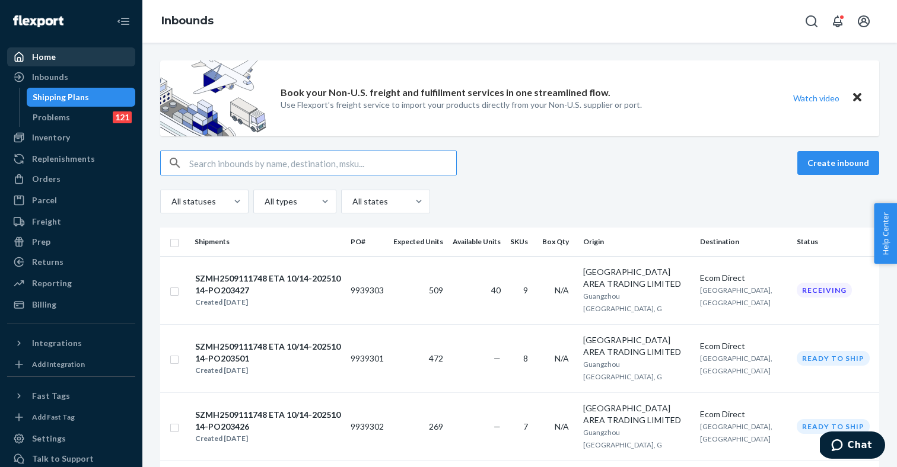
click at [63, 56] on div "Home" at bounding box center [71, 57] width 126 height 17
